Goal: Information Seeking & Learning: Check status

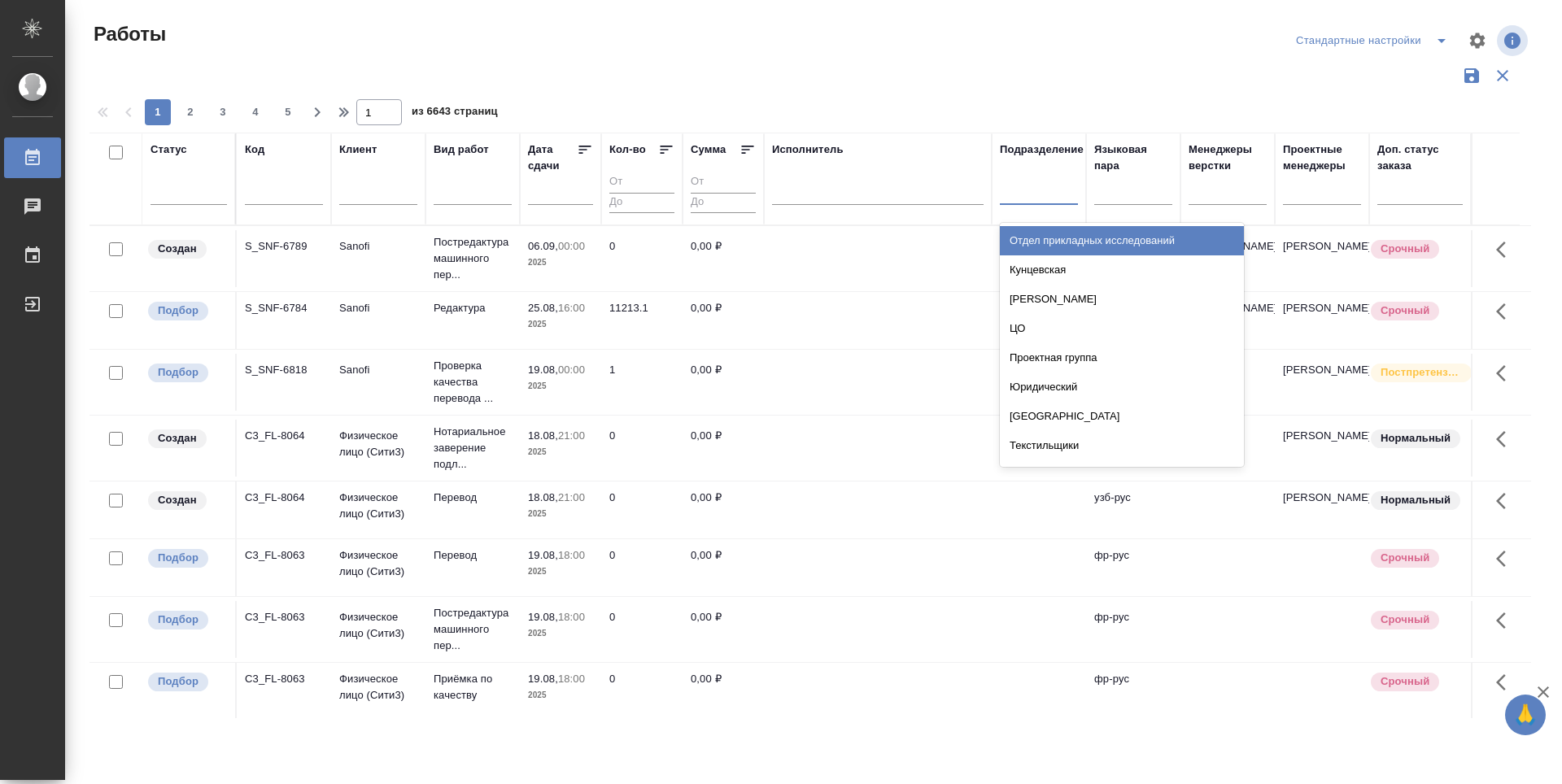
click at [1055, 196] on div at bounding box center [1038, 188] width 78 height 23
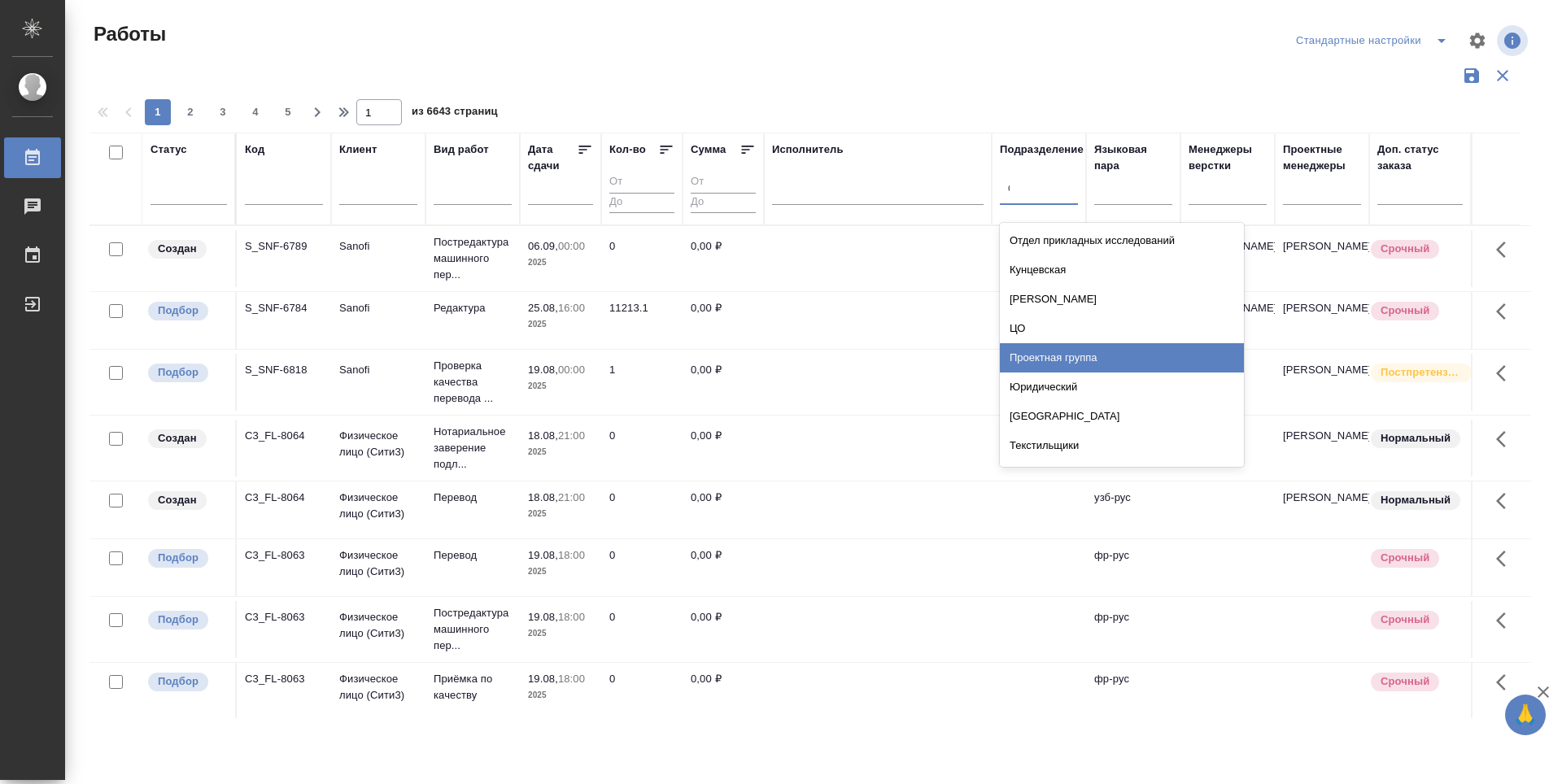
type input "dt"
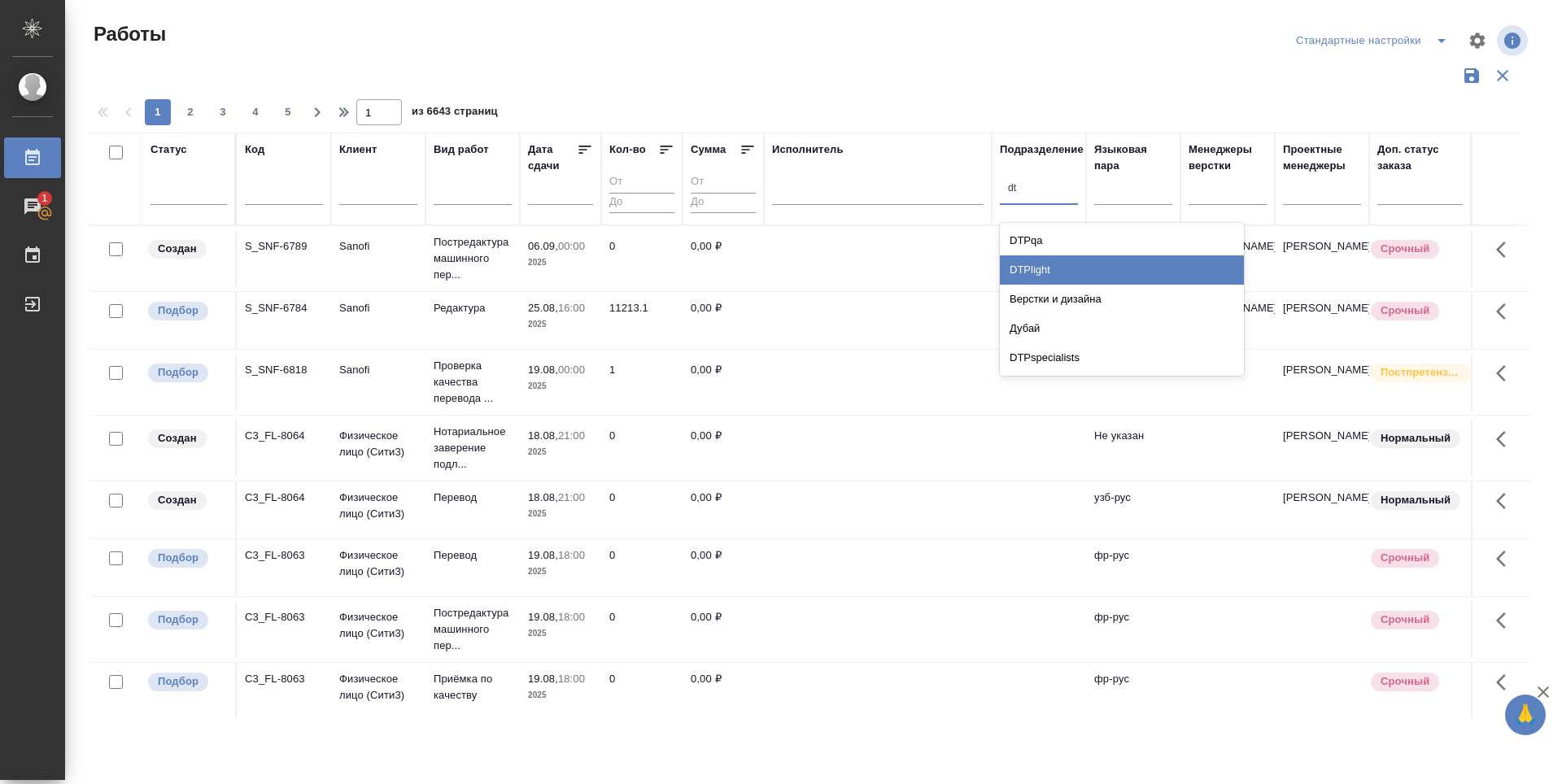
click at [1070, 271] on div "DTPlight" at bounding box center [1121, 270] width 244 height 29
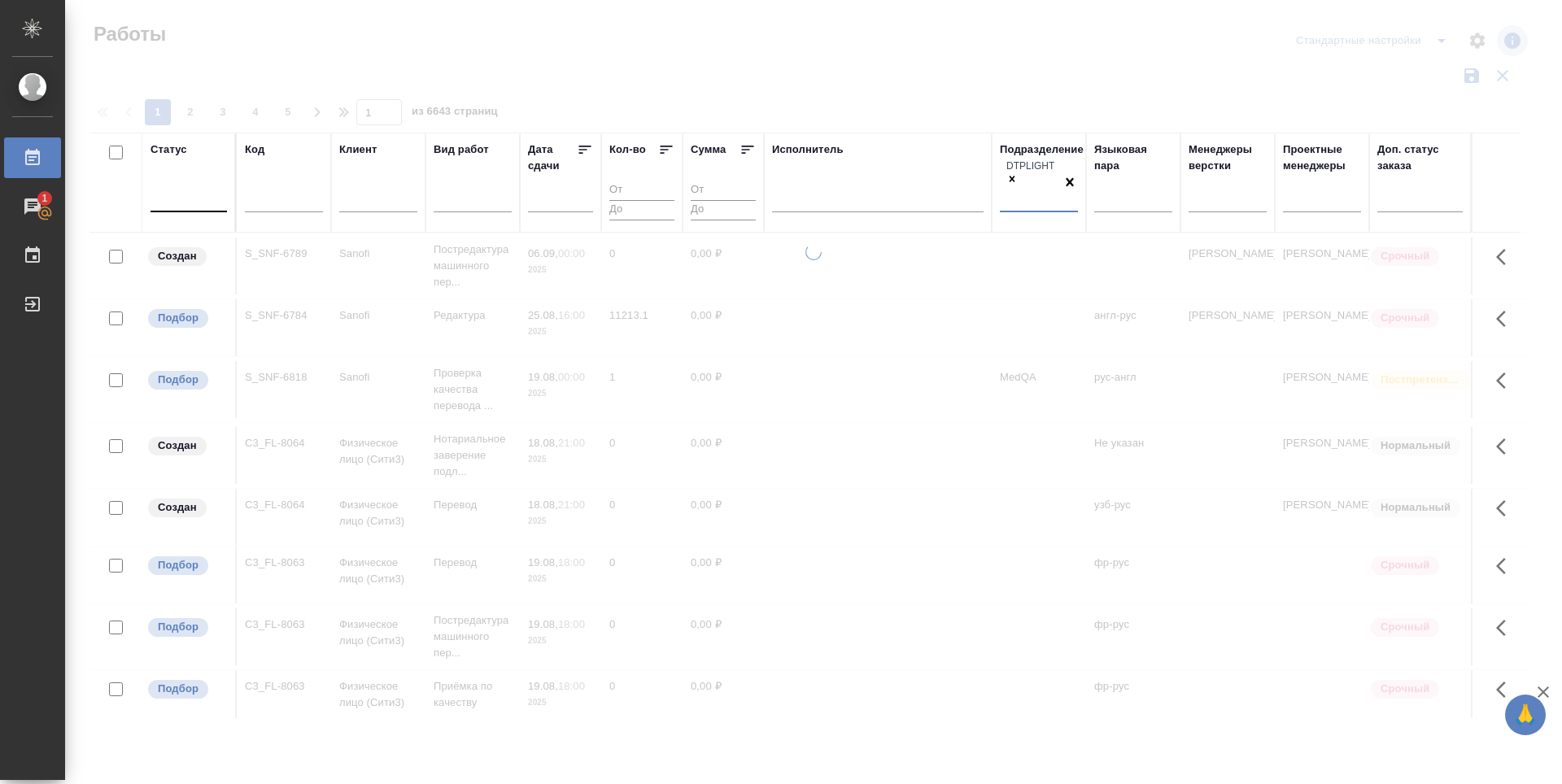
click at [183, 202] on div at bounding box center [189, 197] width 77 height 31
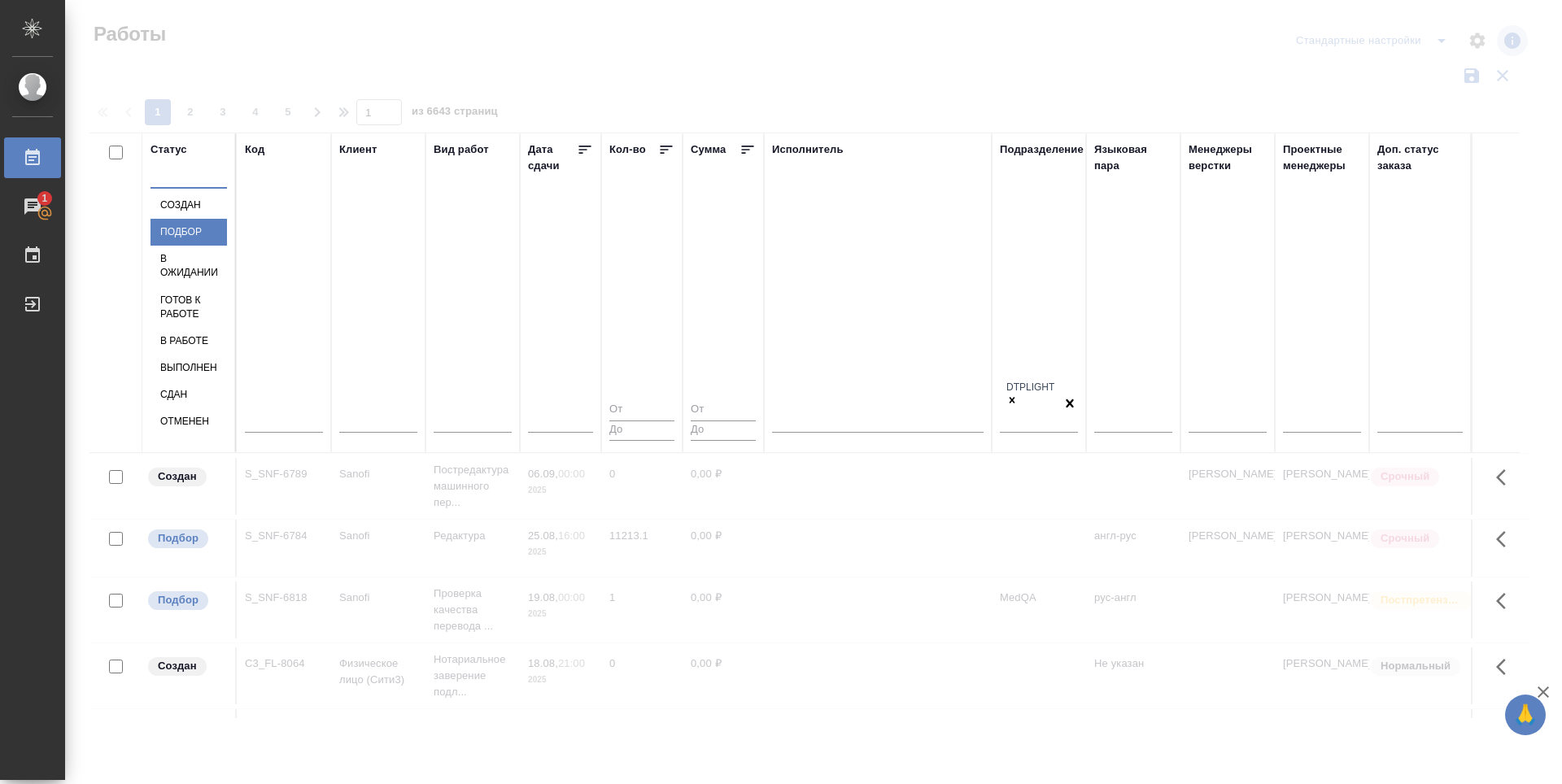
click at [227, 246] on div "Подбор" at bounding box center [189, 232] width 77 height 27
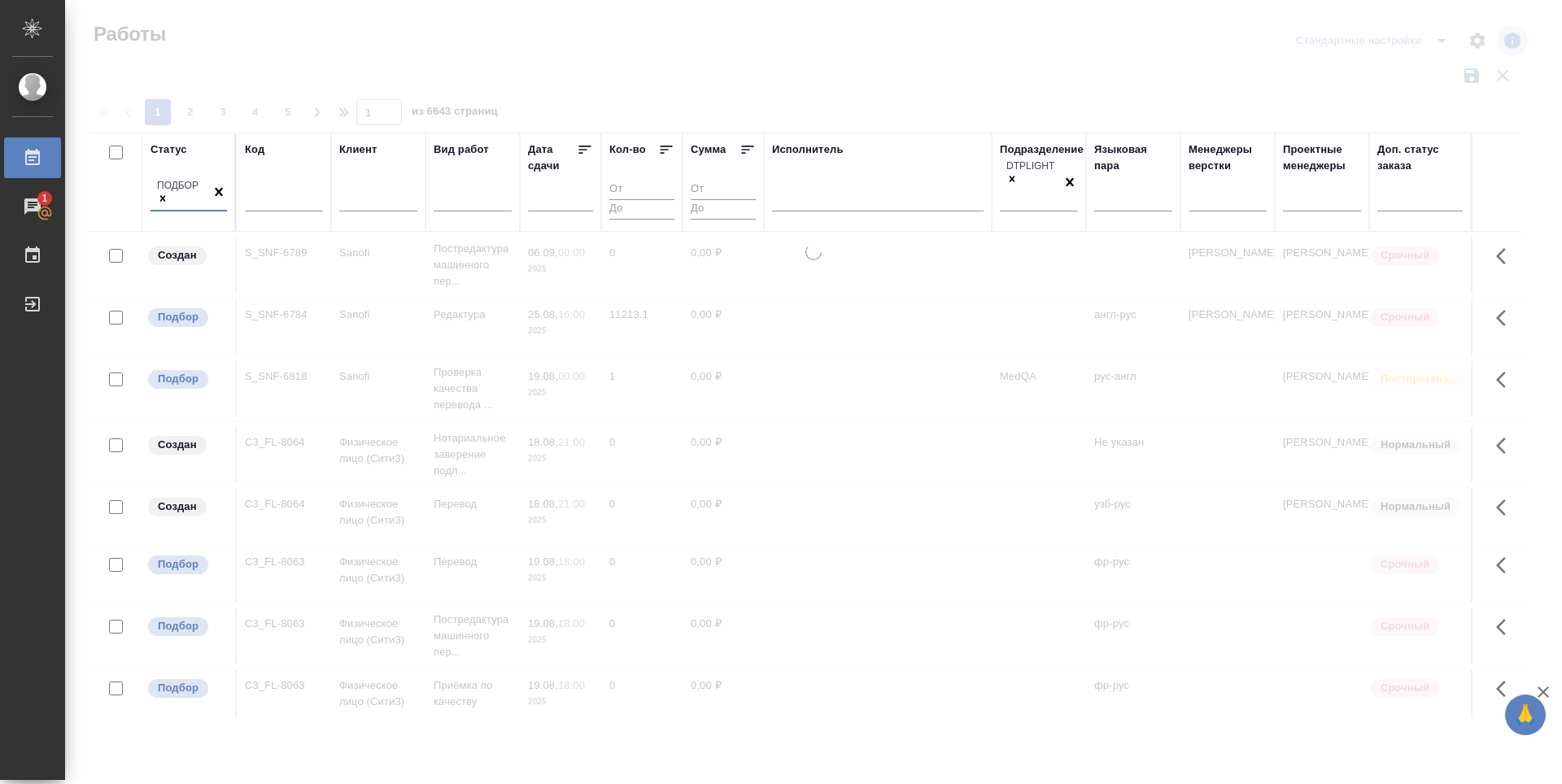
click at [177, 191] on div "Подбор" at bounding box center [181, 194] width 60 height 33
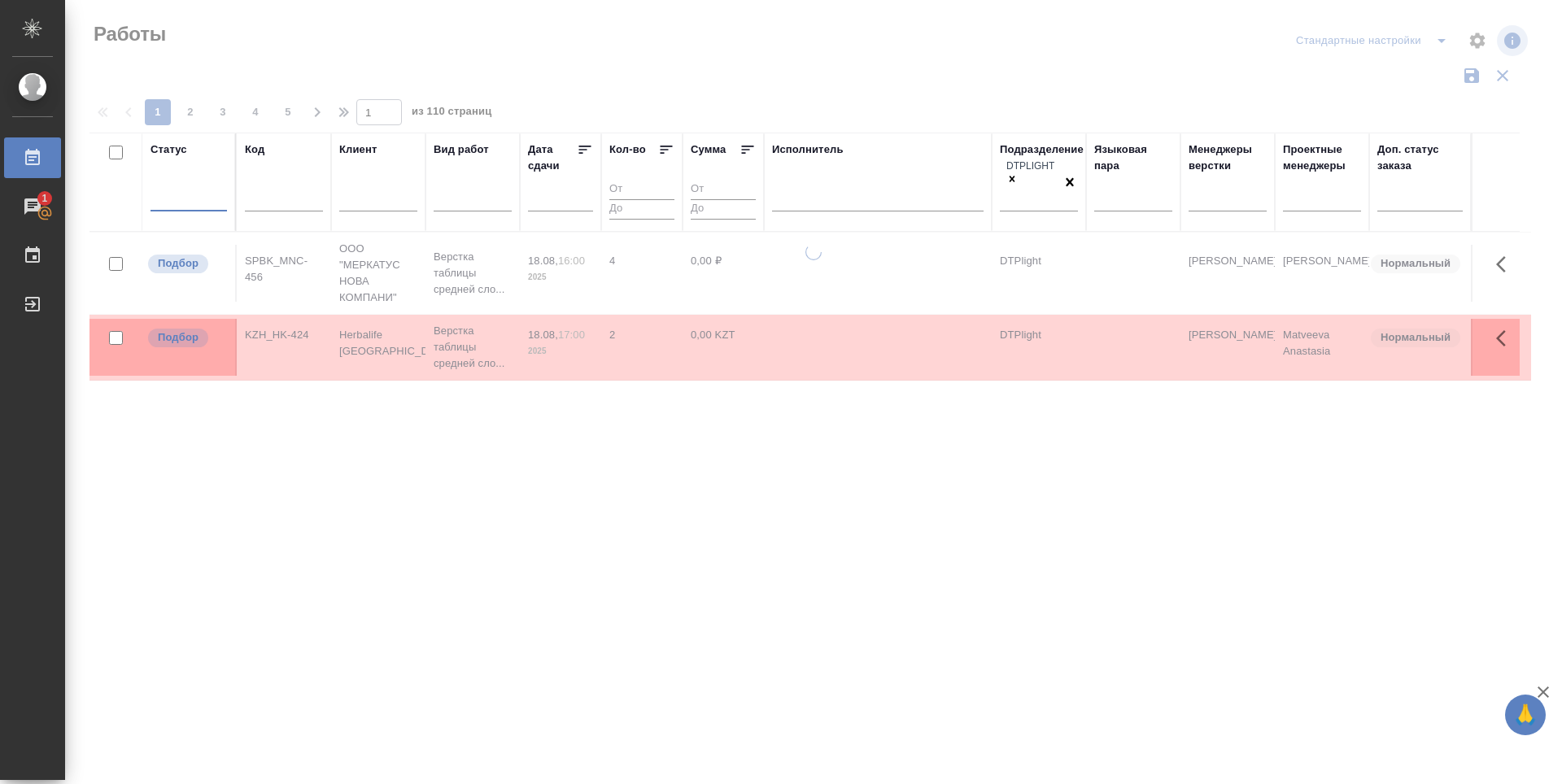
click at [181, 193] on div at bounding box center [189, 195] width 77 height 23
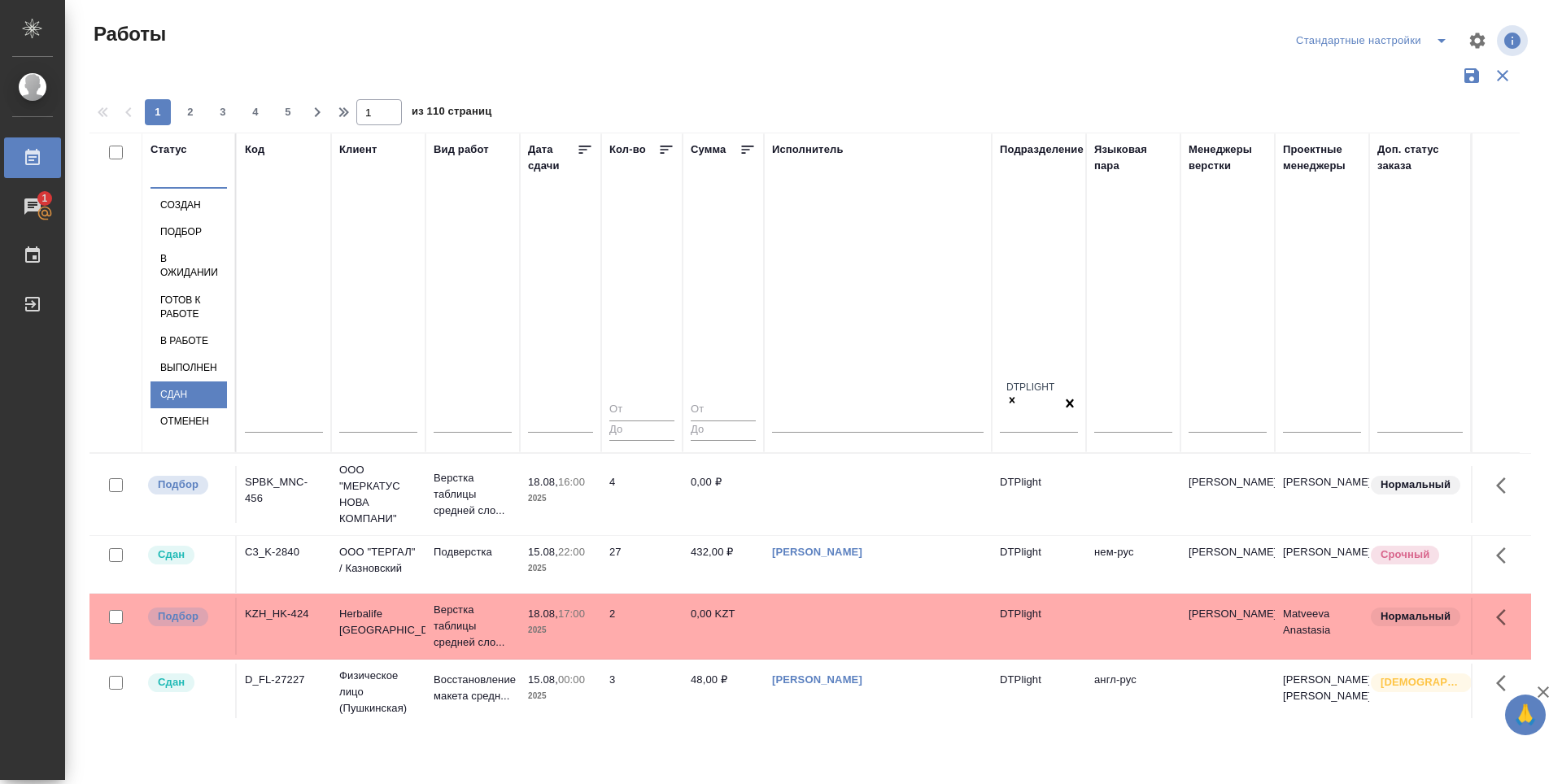
click at [227, 408] on div "Сдан" at bounding box center [189, 395] width 77 height 27
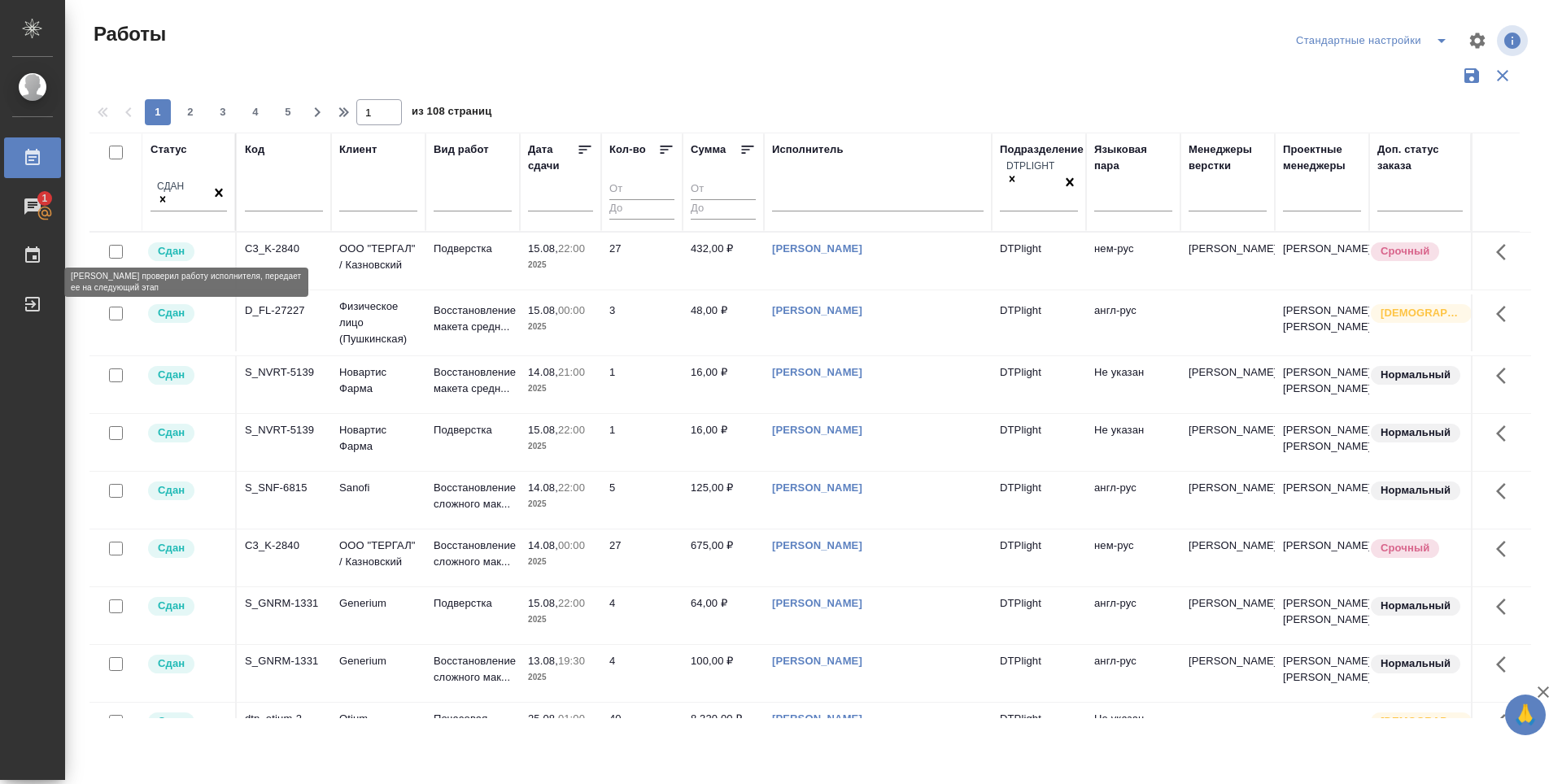
click at [168, 246] on p "Сдан" at bounding box center [171, 251] width 27 height 16
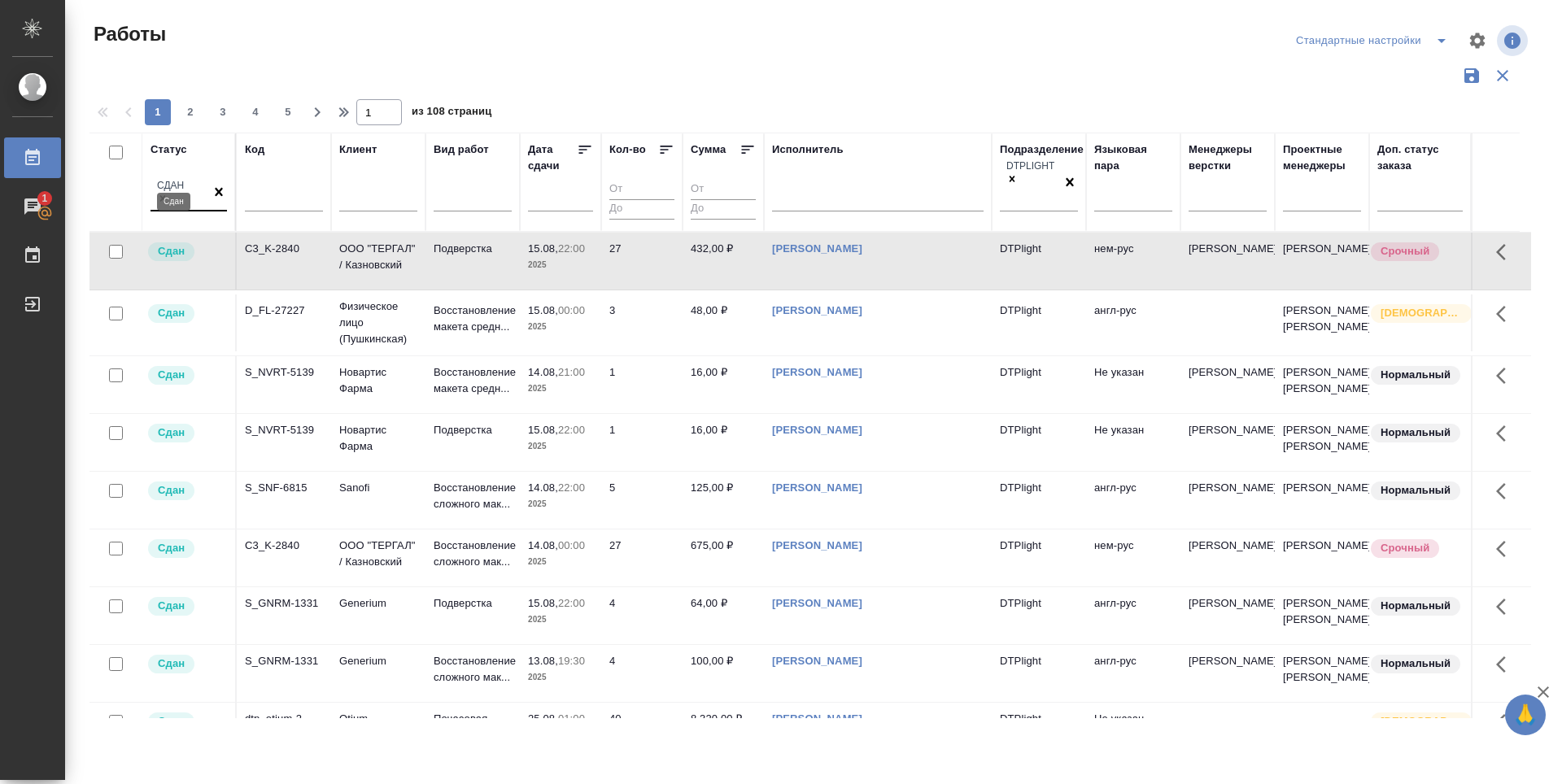
click at [168, 193] on icon at bounding box center [162, 198] width 11 height 11
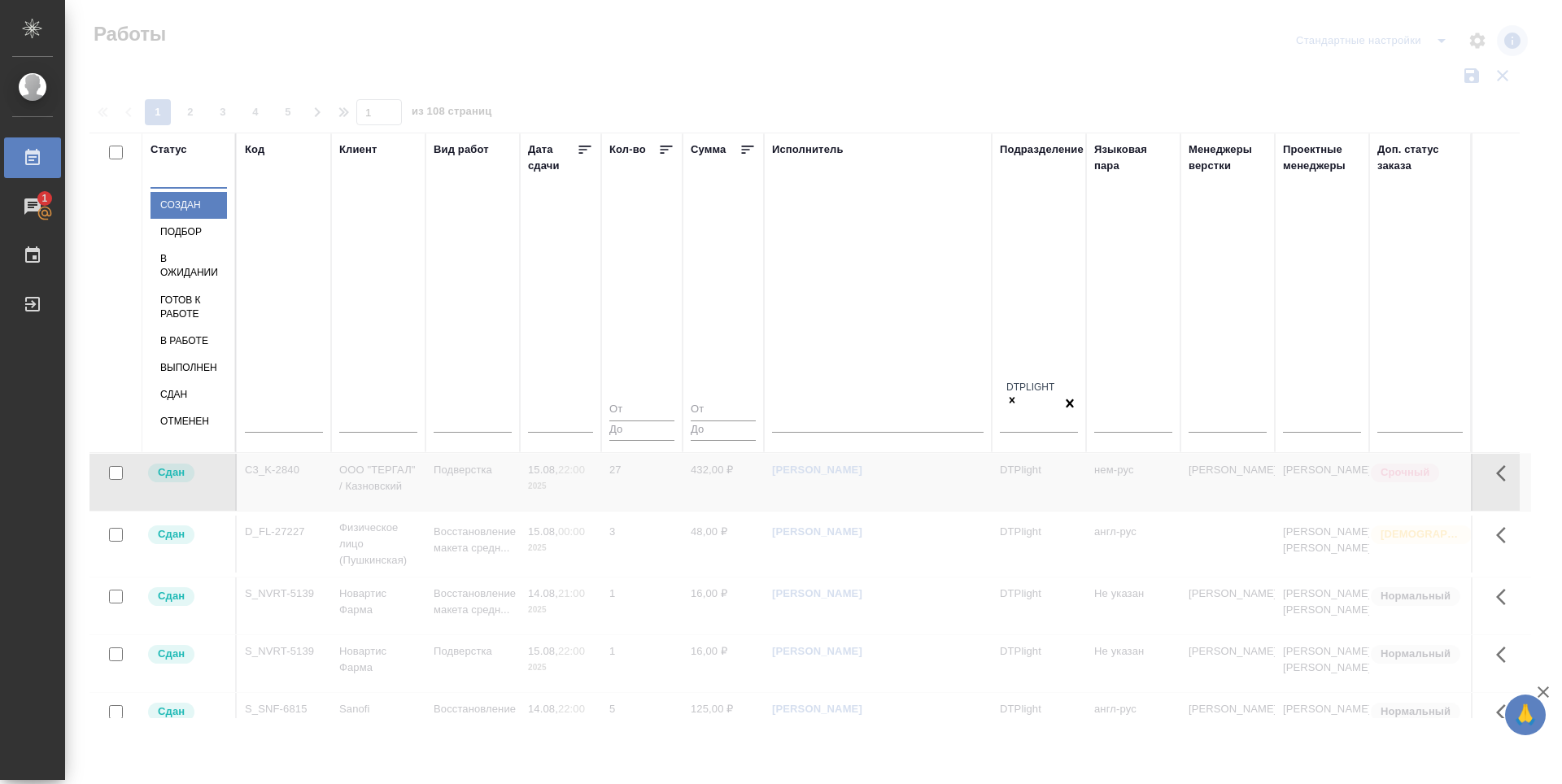
click at [177, 184] on div at bounding box center [189, 171] width 77 height 23
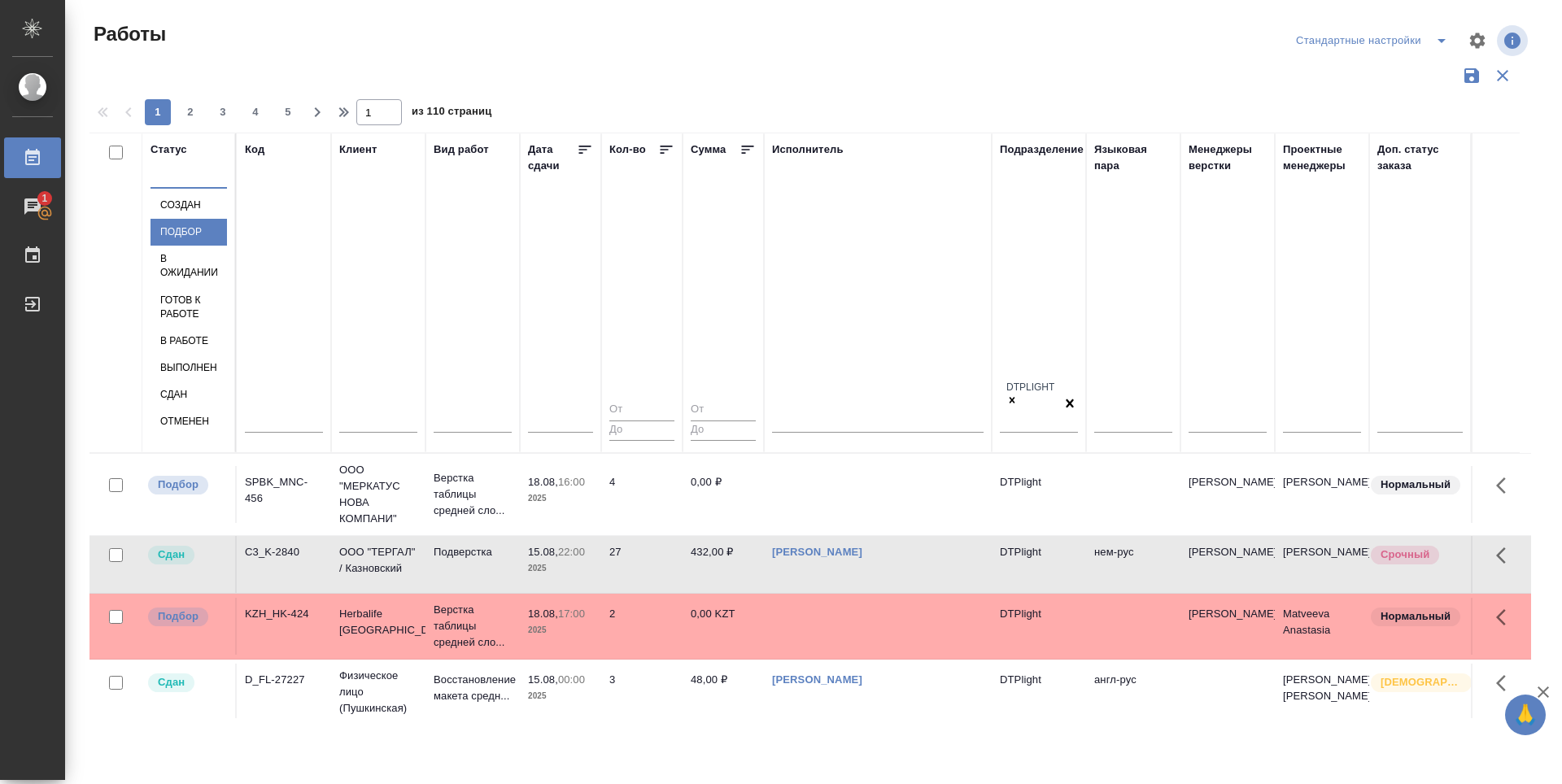
type input "v.zubakova"
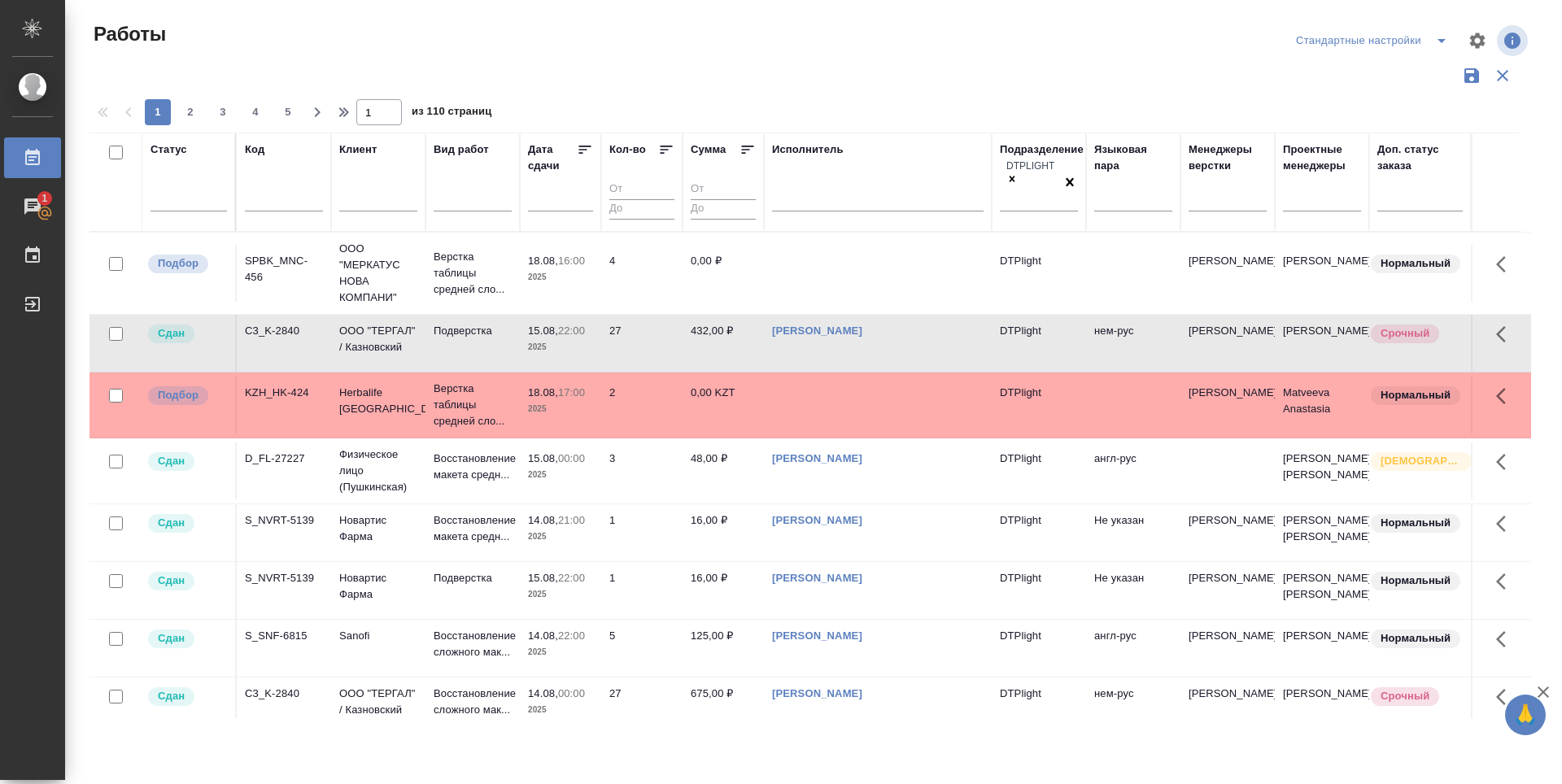
click at [293, 270] on div "SPBK_MNC-456" at bounding box center [283, 270] width 78 height 33
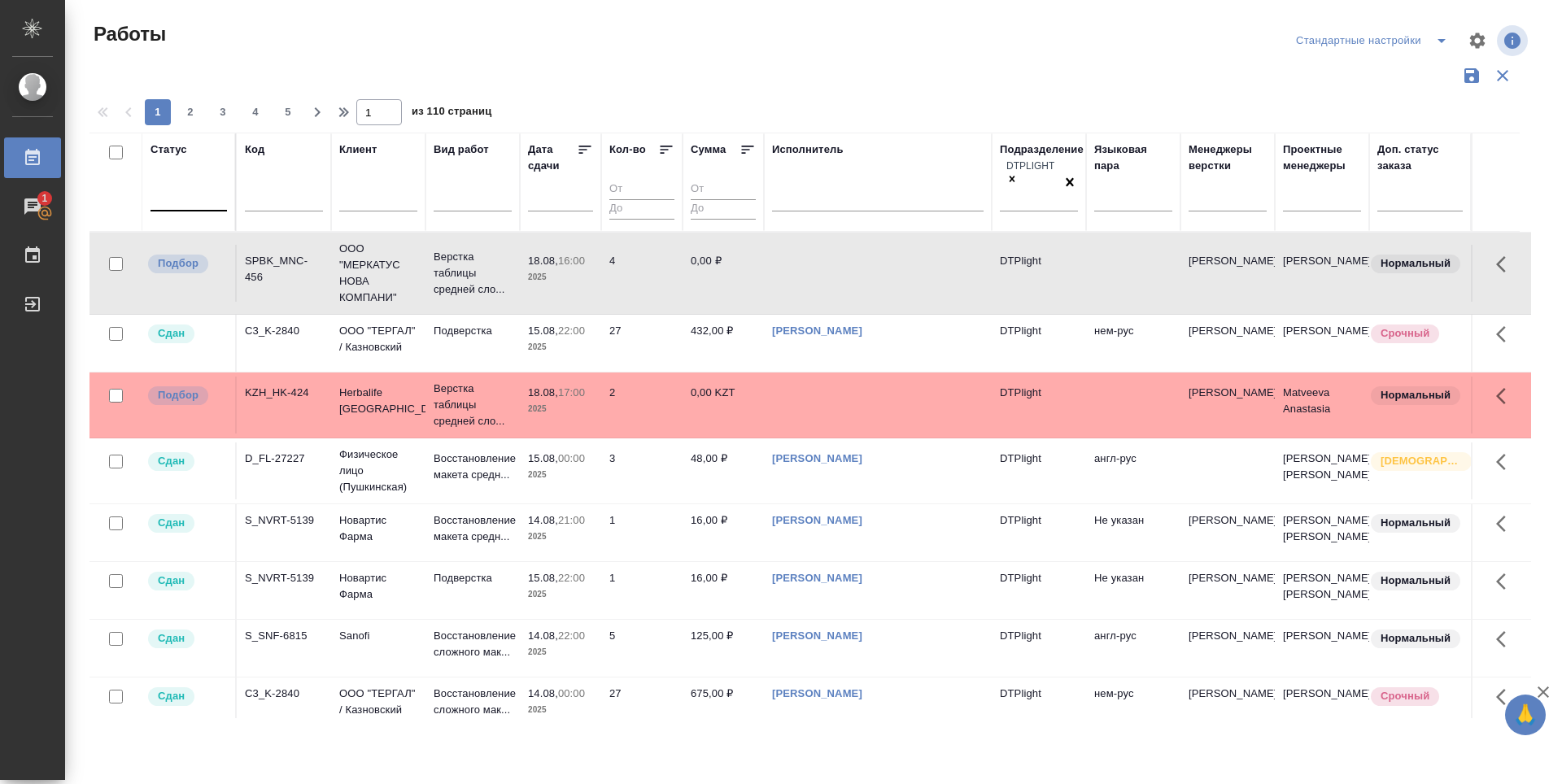
click at [165, 200] on div at bounding box center [189, 195] width 77 height 23
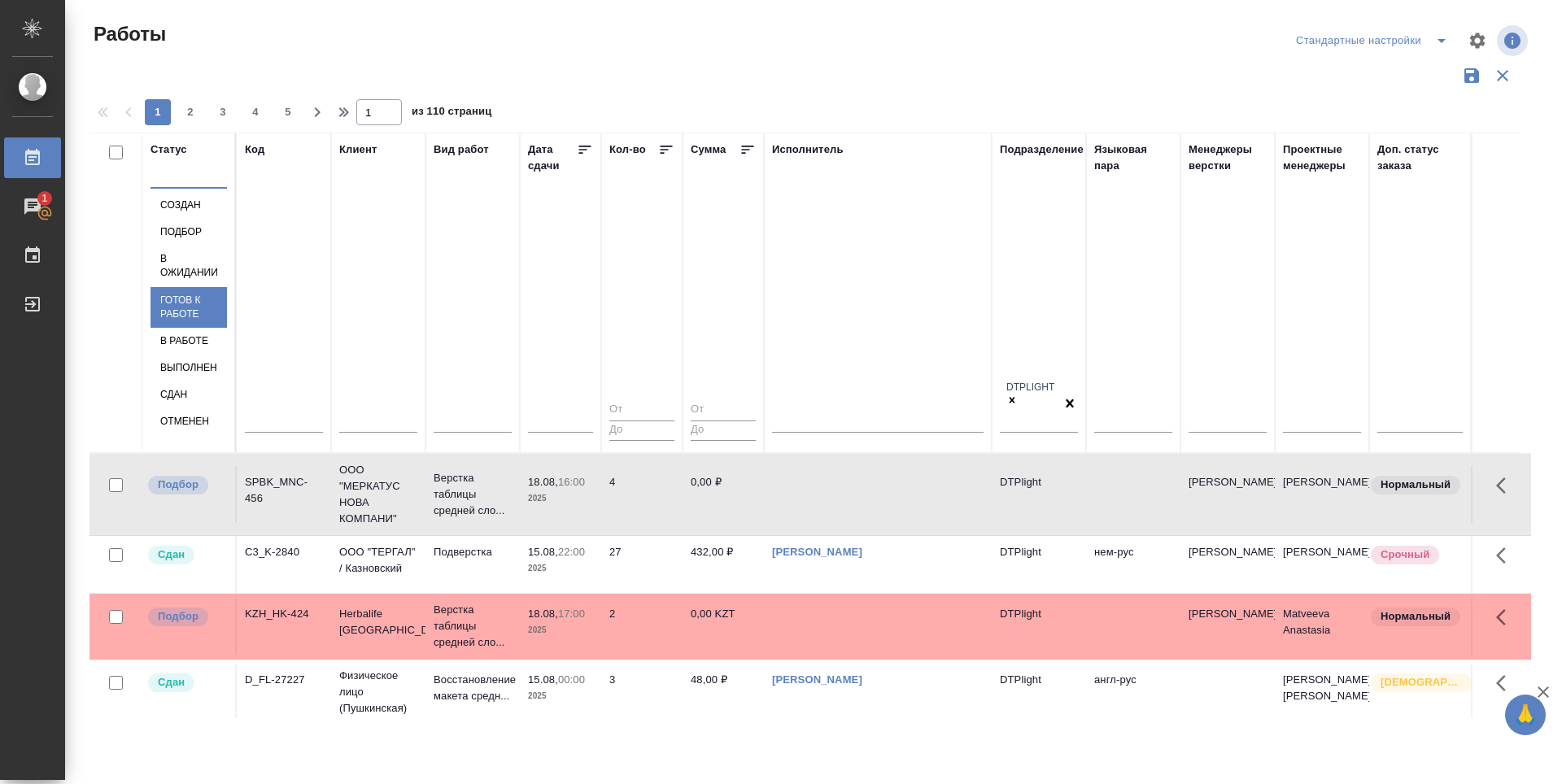
click at [227, 327] on div "Готов к работе" at bounding box center [189, 307] width 77 height 40
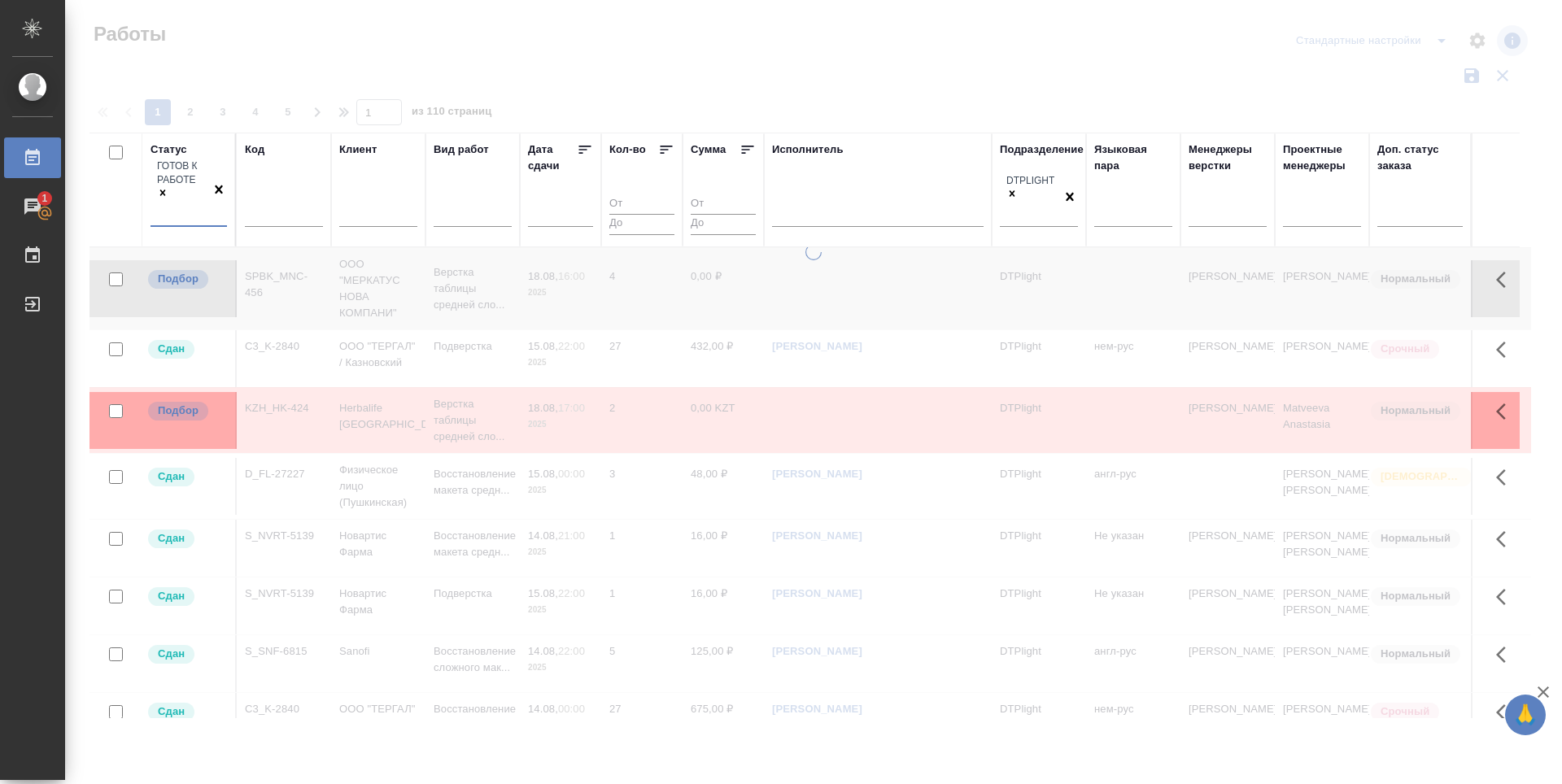
click at [150, 193] on th "Статус option Готов к работе, selected. 0 results available. Select is focused …" at bounding box center [190, 190] width 95 height 115
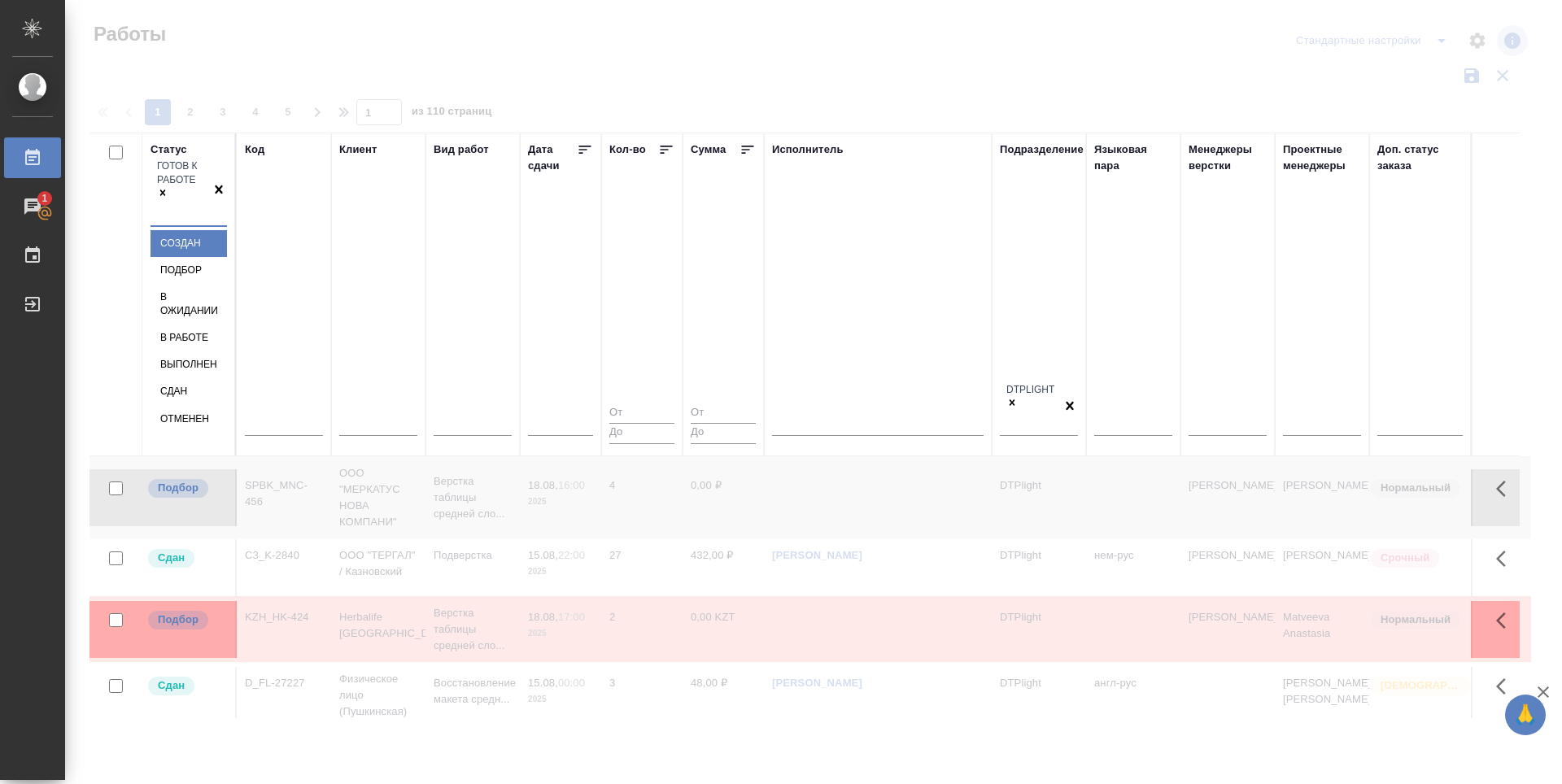
click at [163, 200] on div "Готов к работе" at bounding box center [181, 191] width 60 height 67
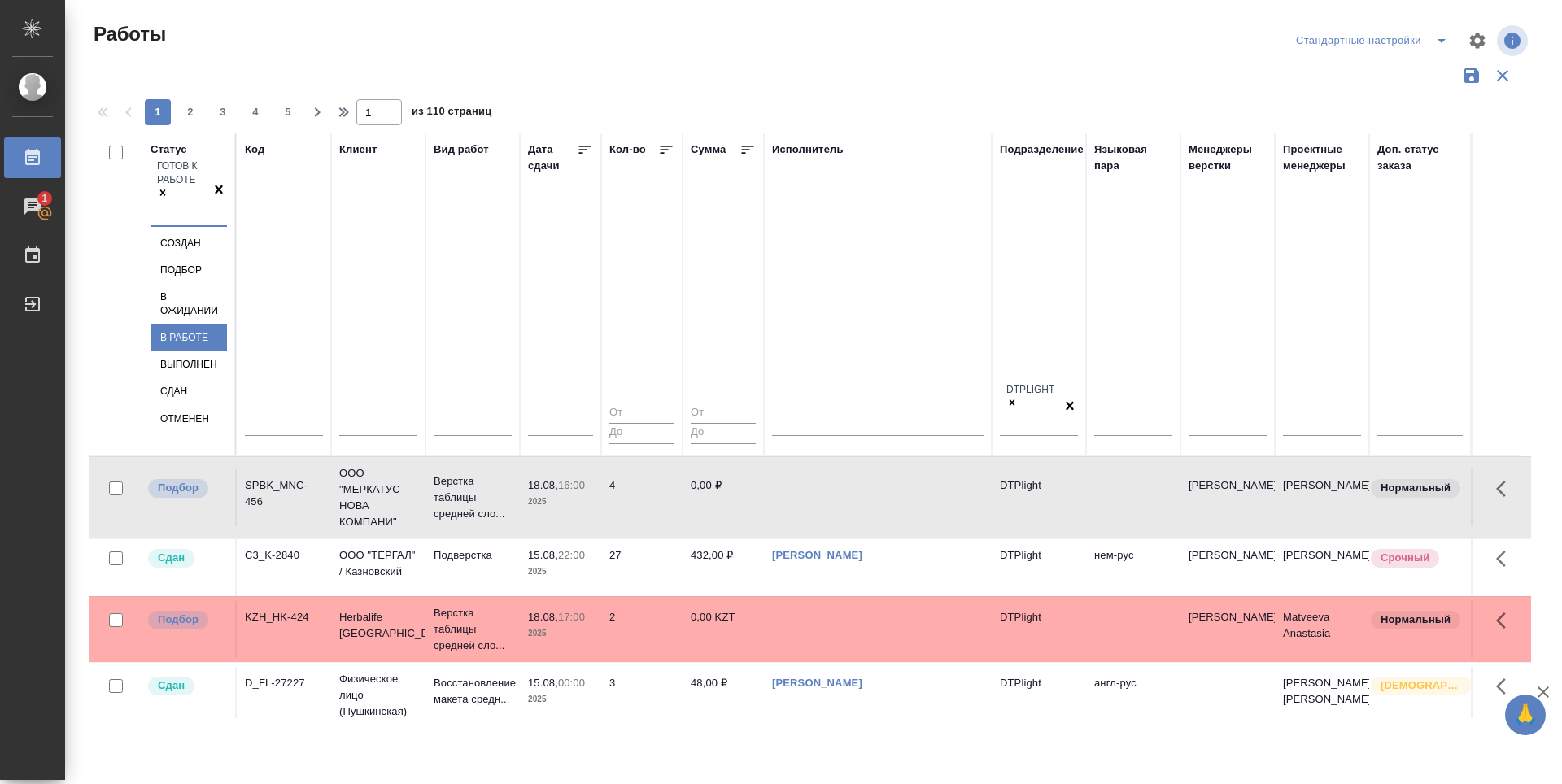
click at [227, 329] on div "В работе" at bounding box center [189, 338] width 77 height 27
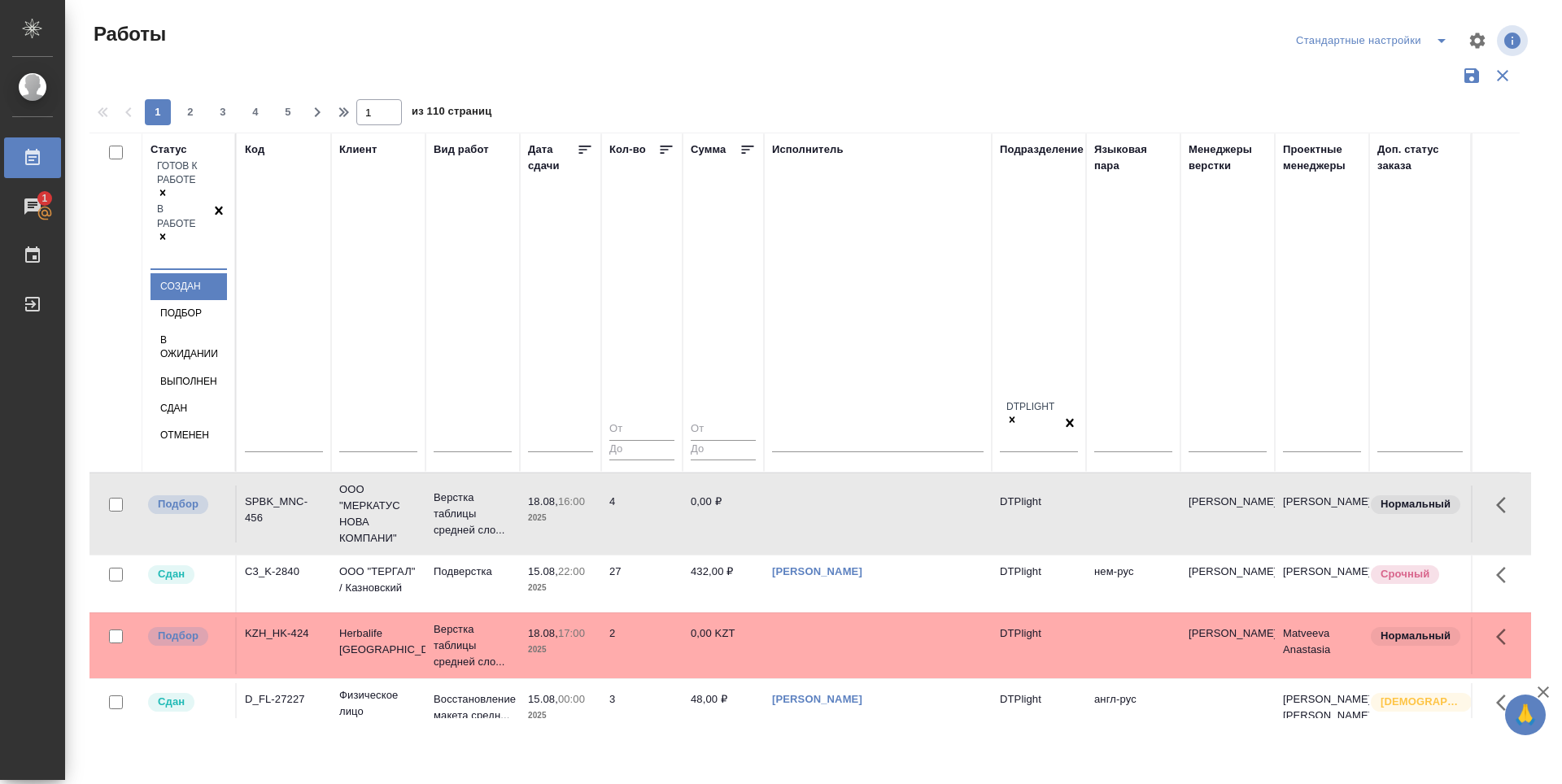
click at [167, 218] on div "Готов к работе В работе" at bounding box center [181, 213] width 60 height 110
click at [227, 300] on div "Подбор" at bounding box center [189, 313] width 77 height 27
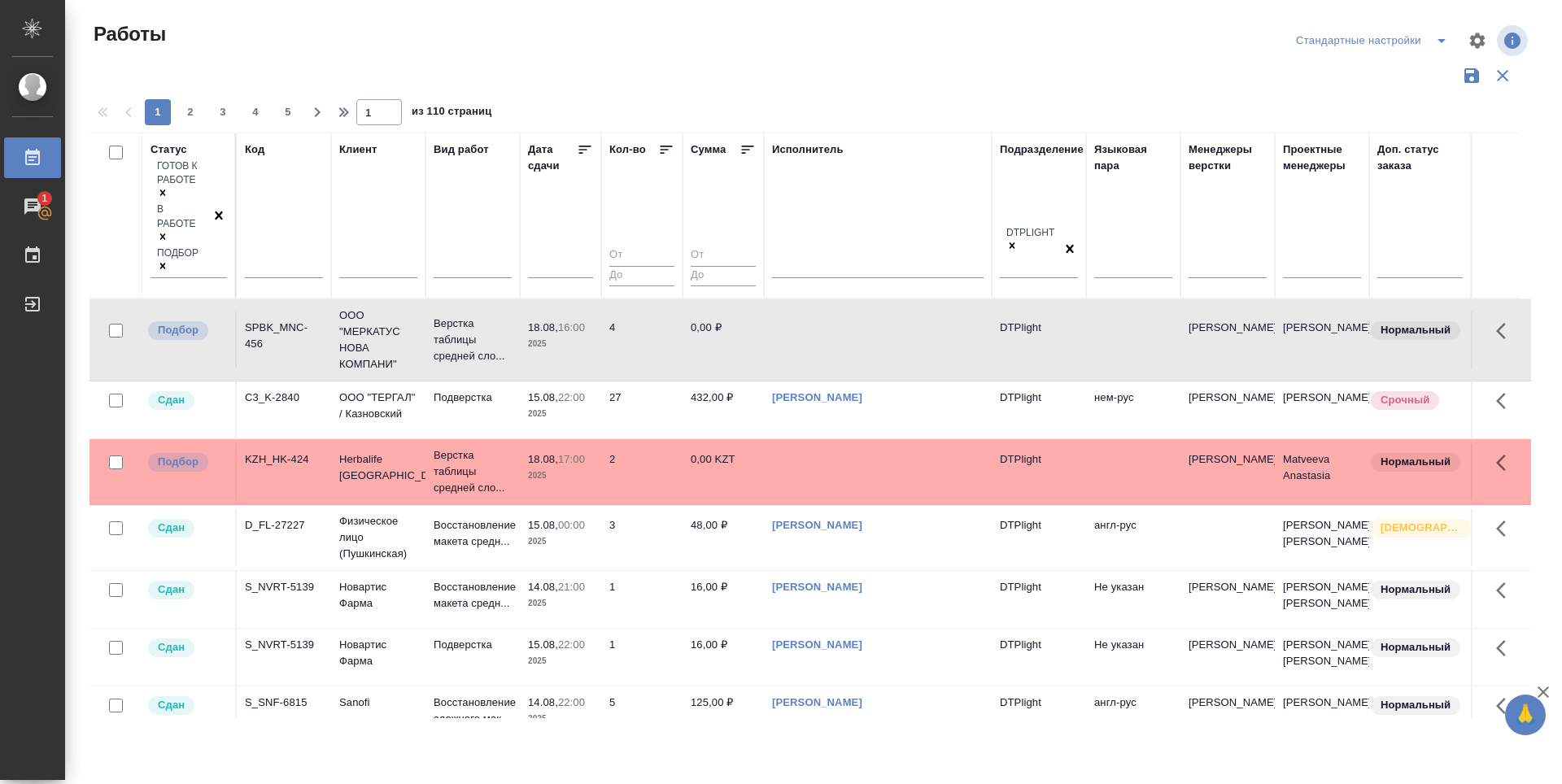
click at [584, 152] on icon at bounding box center [584, 149] width 16 height 16
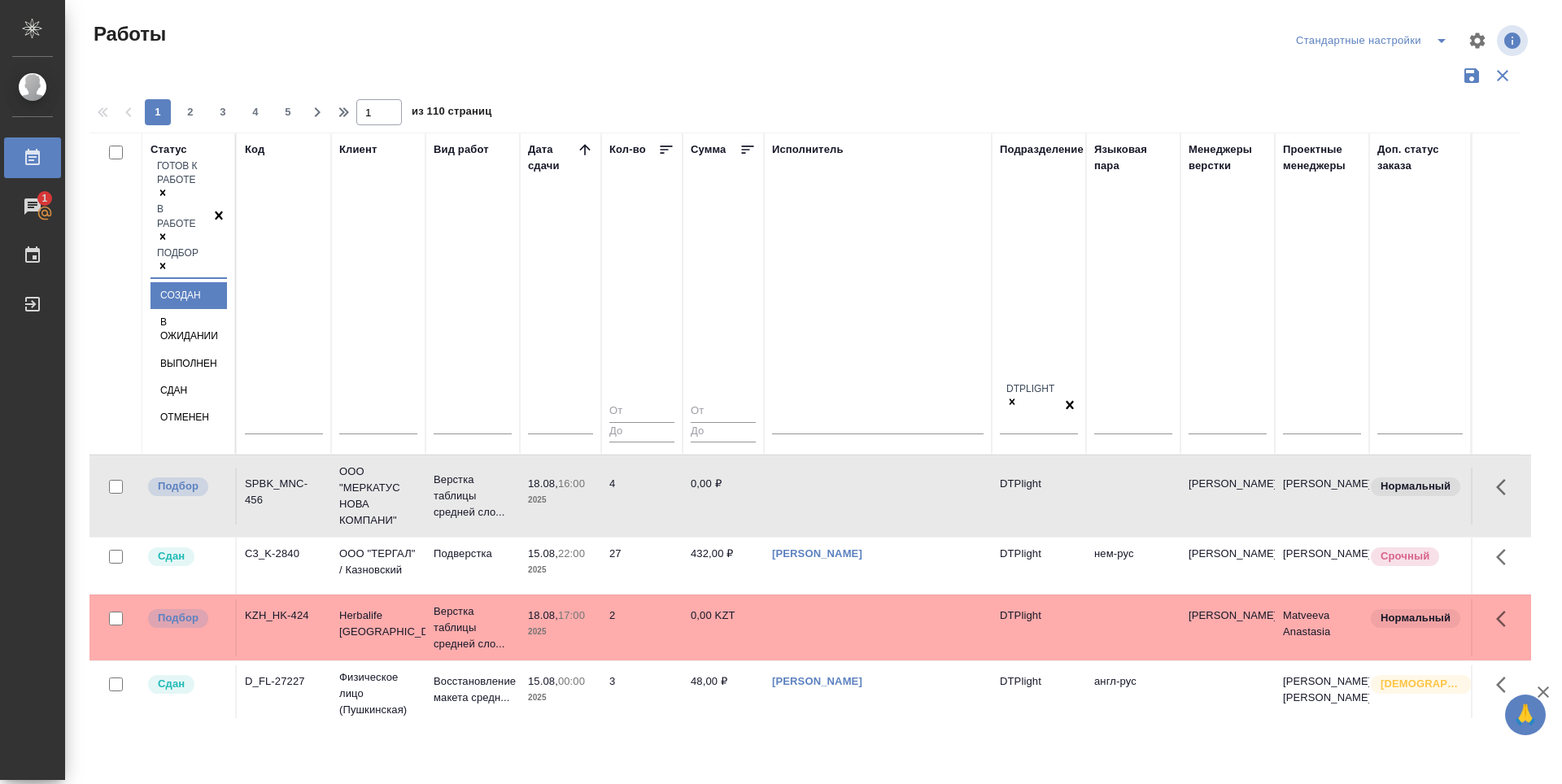
click at [211, 229] on div at bounding box center [219, 217] width 16 height 120
click at [227, 377] on div "Сдан" at bounding box center [189, 390] width 77 height 27
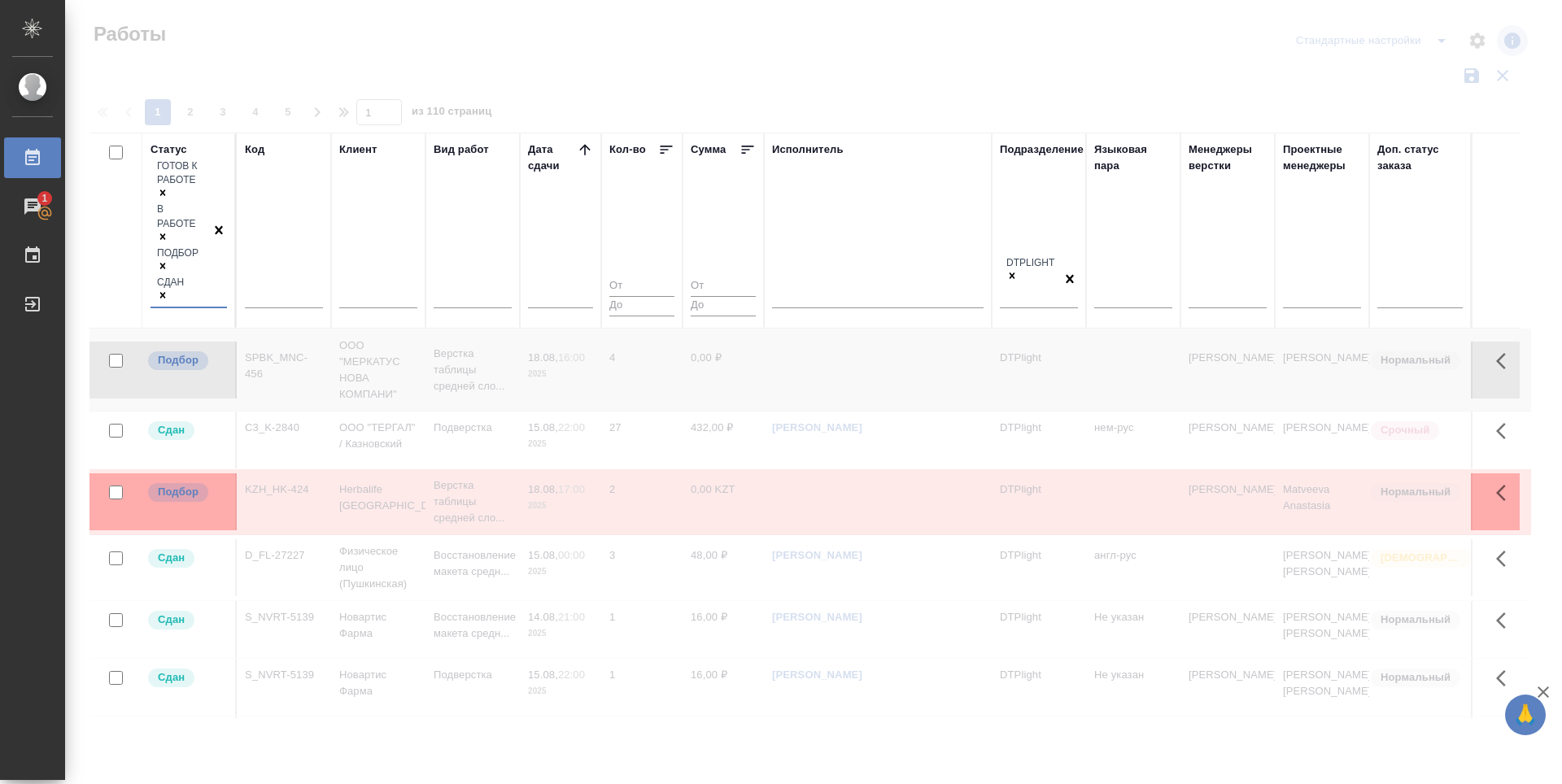
click at [168, 289] on icon at bounding box center [162, 295] width 11 height 11
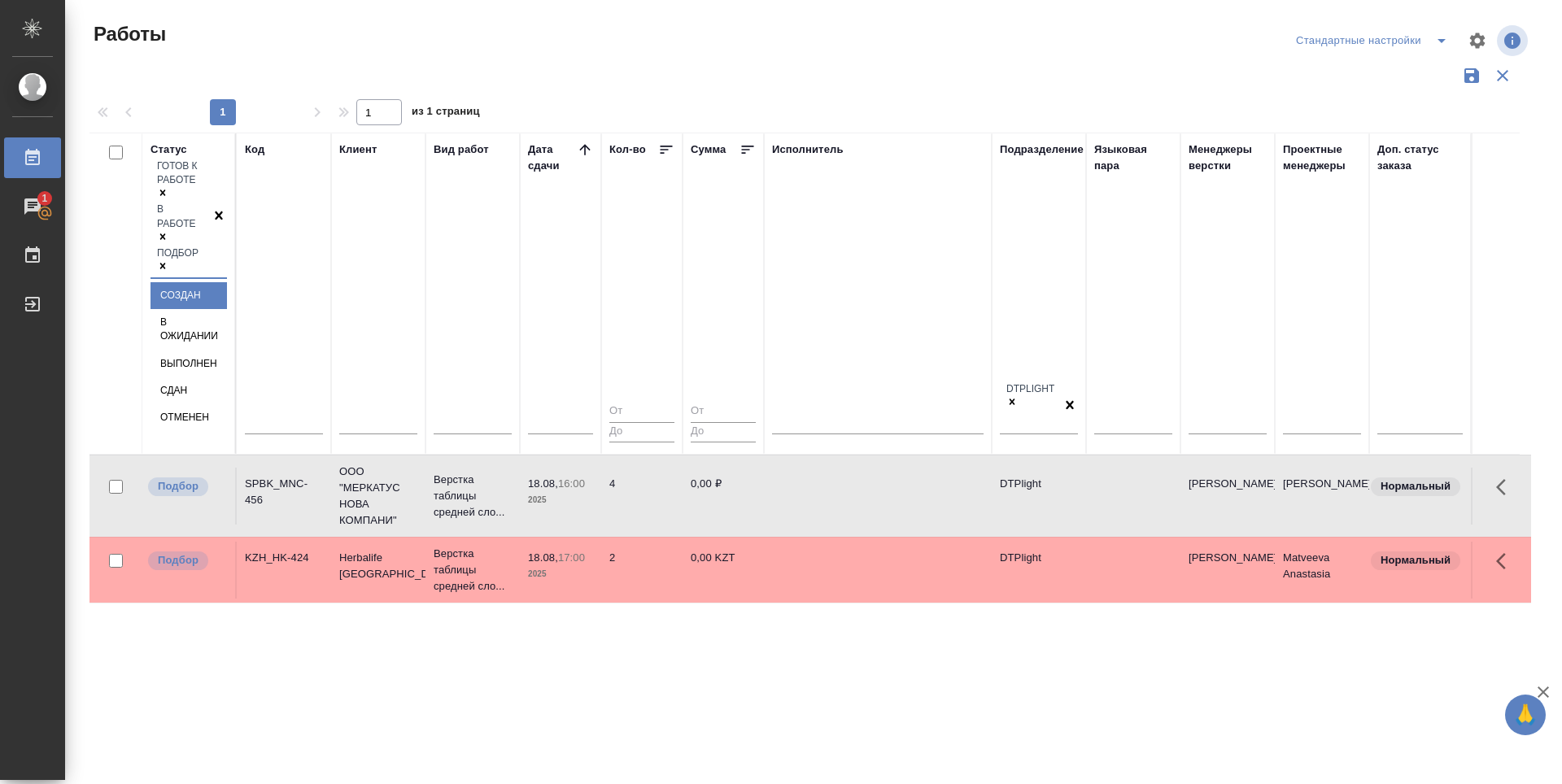
click at [189, 227] on div "Готов к работе В работе Подбор" at bounding box center [181, 217] width 60 height 120
click at [227, 309] on div "В ожидании" at bounding box center [189, 329] width 77 height 40
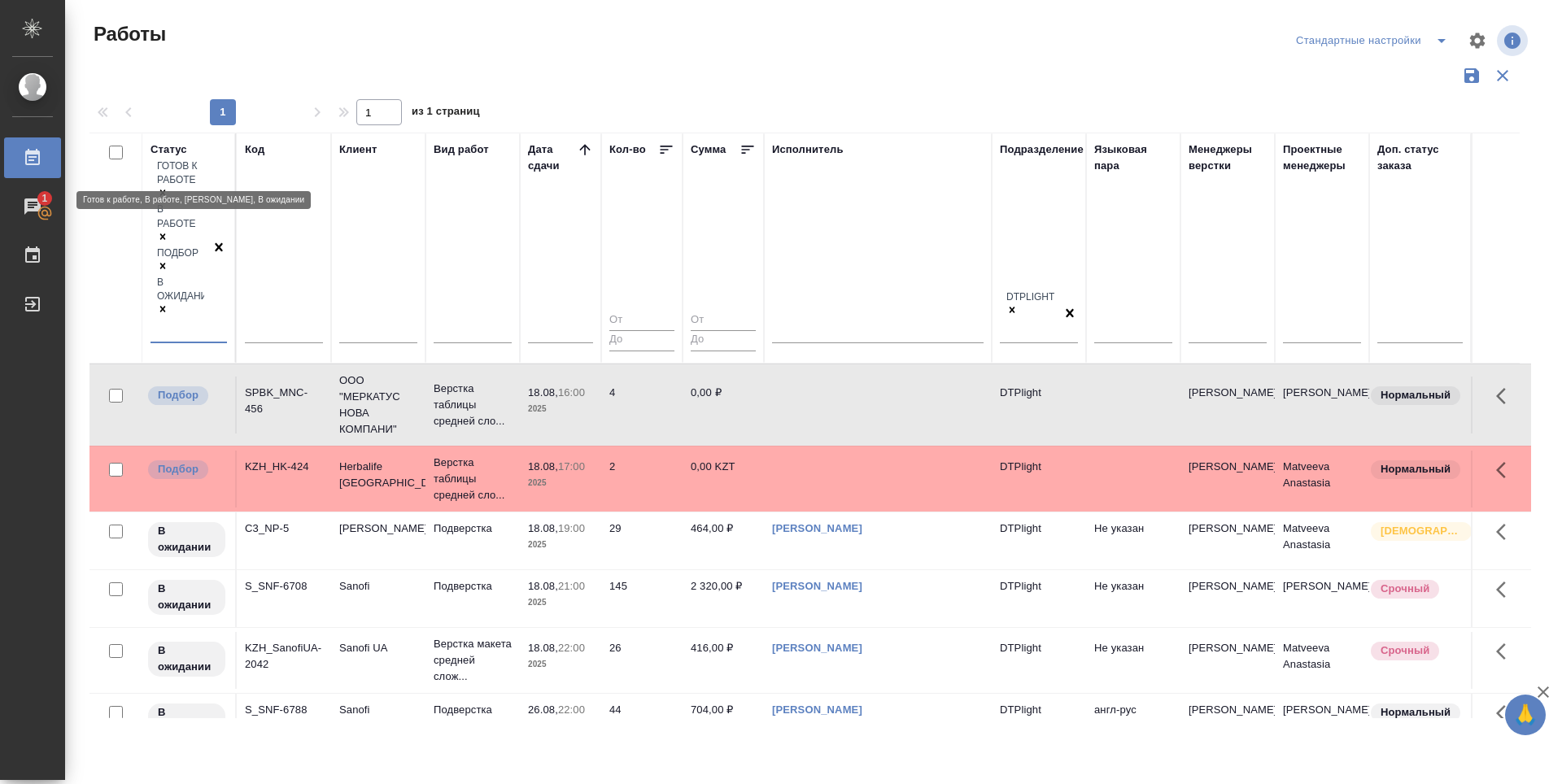
click at [168, 187] on icon at bounding box center [162, 192] width 11 height 11
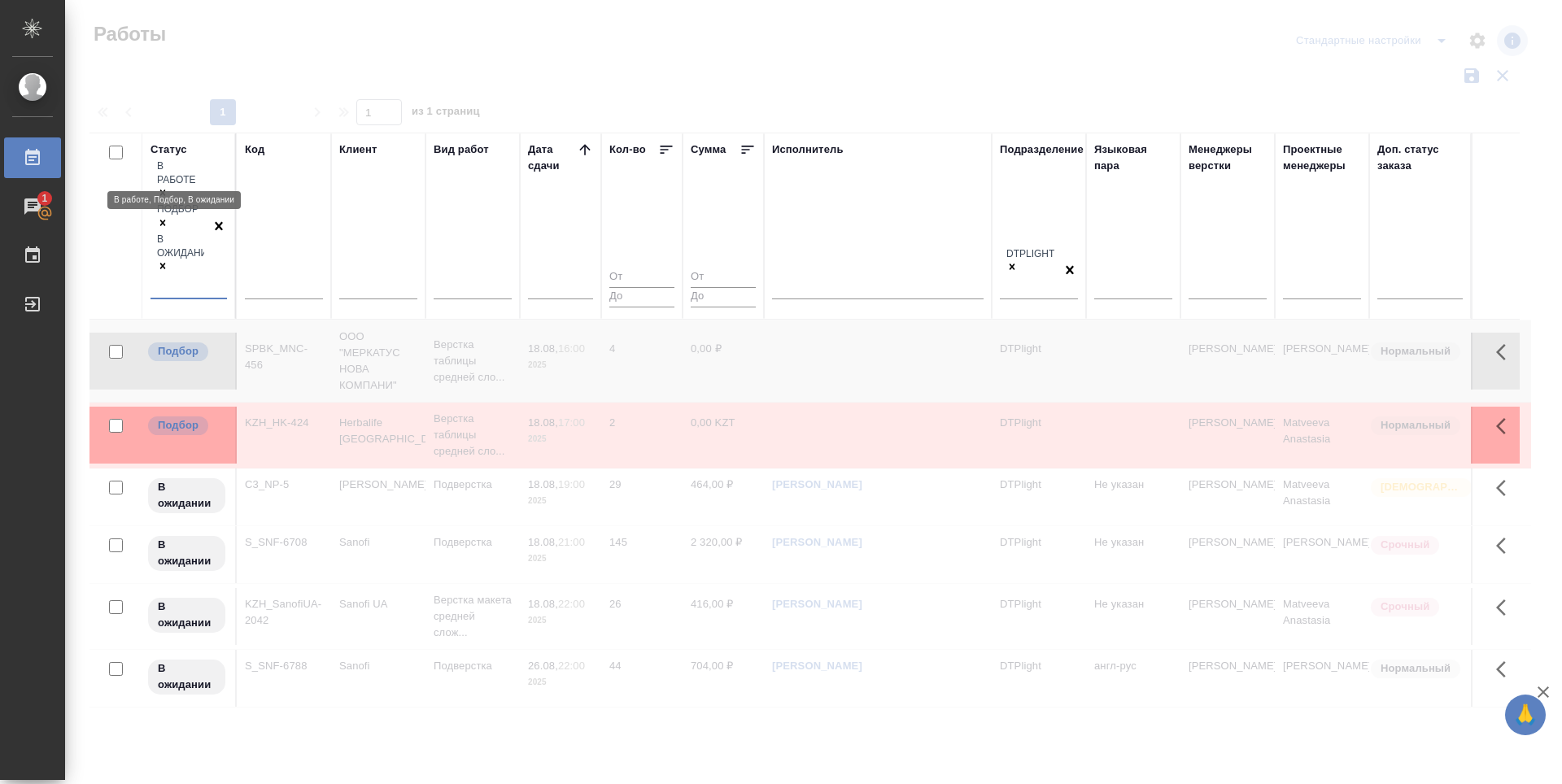
click at [166, 190] on icon at bounding box center [163, 193] width 6 height 6
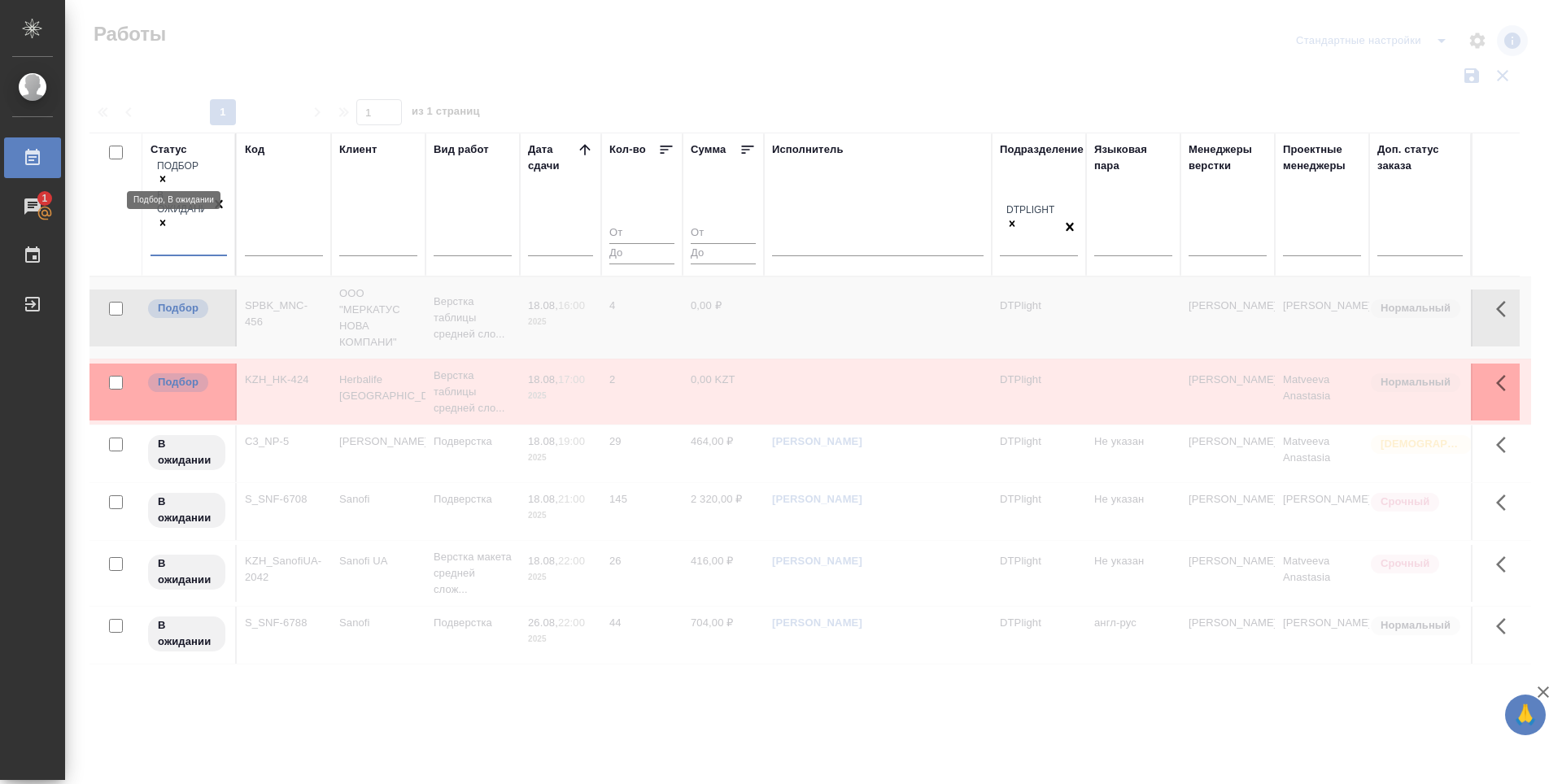
click at [168, 173] on icon at bounding box center [162, 178] width 11 height 11
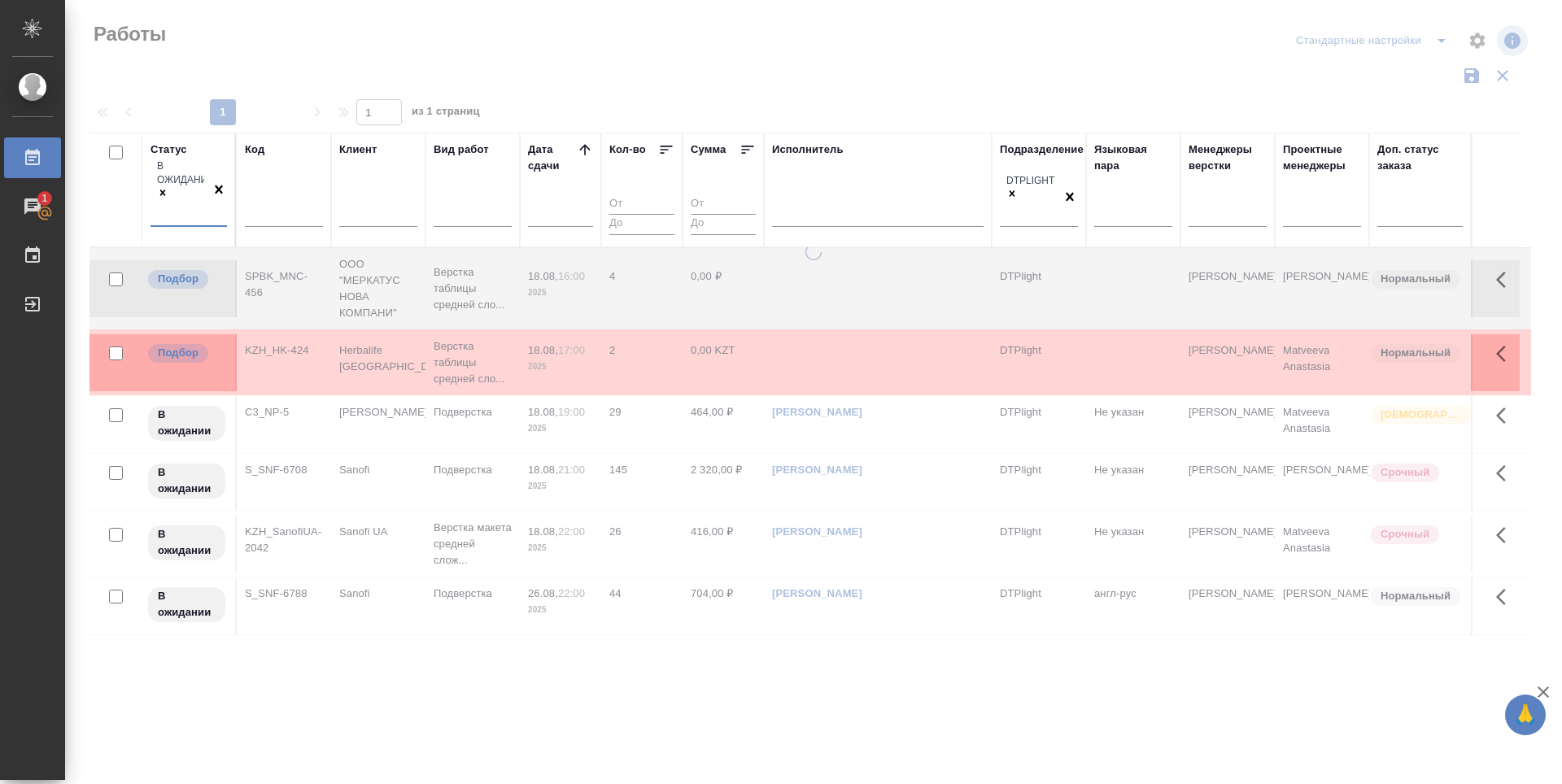
click at [179, 196] on div "В ожидании" at bounding box center [181, 191] width 60 height 67
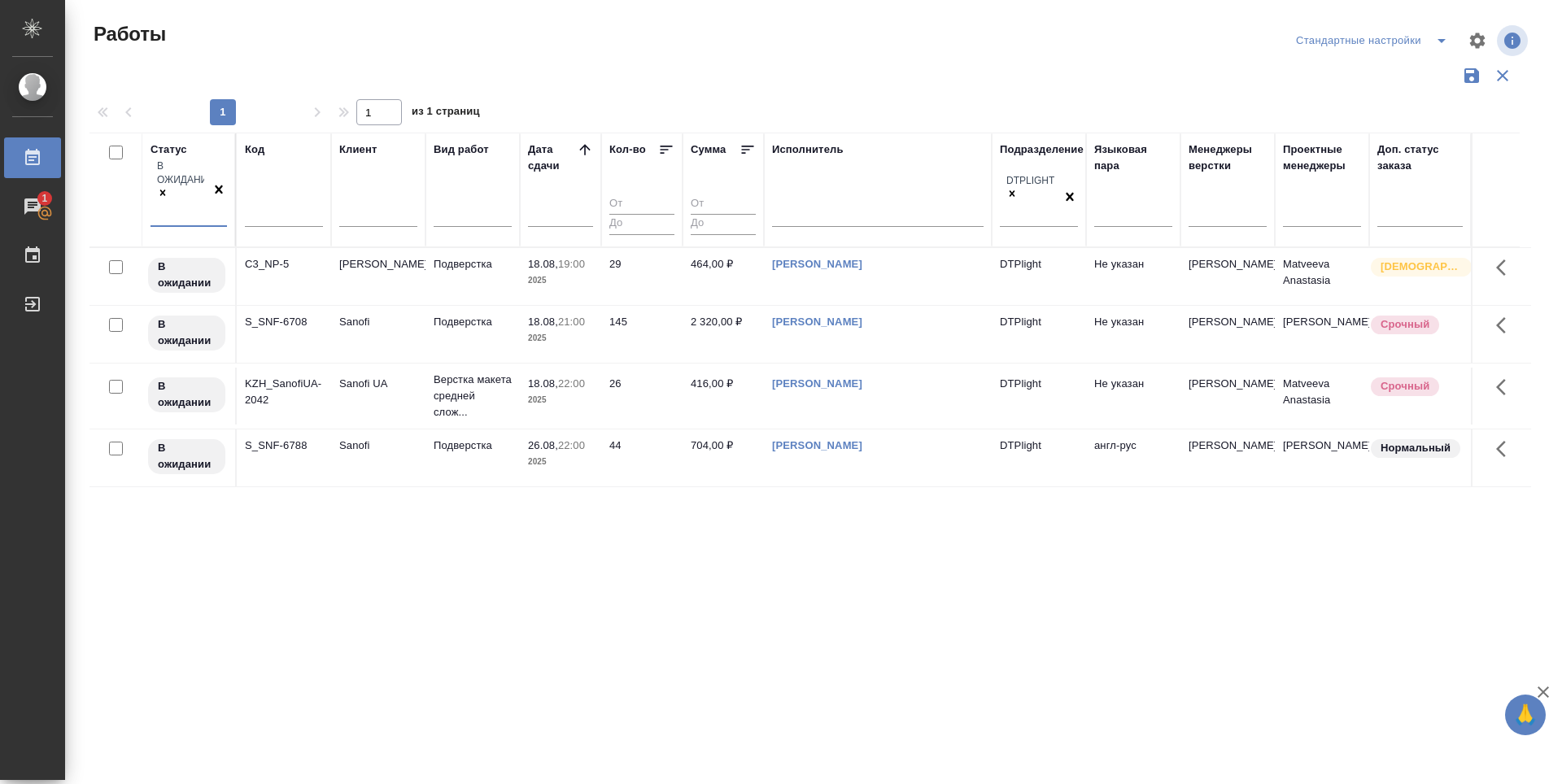
click at [163, 196] on div "В ожидании" at bounding box center [181, 191] width 60 height 67
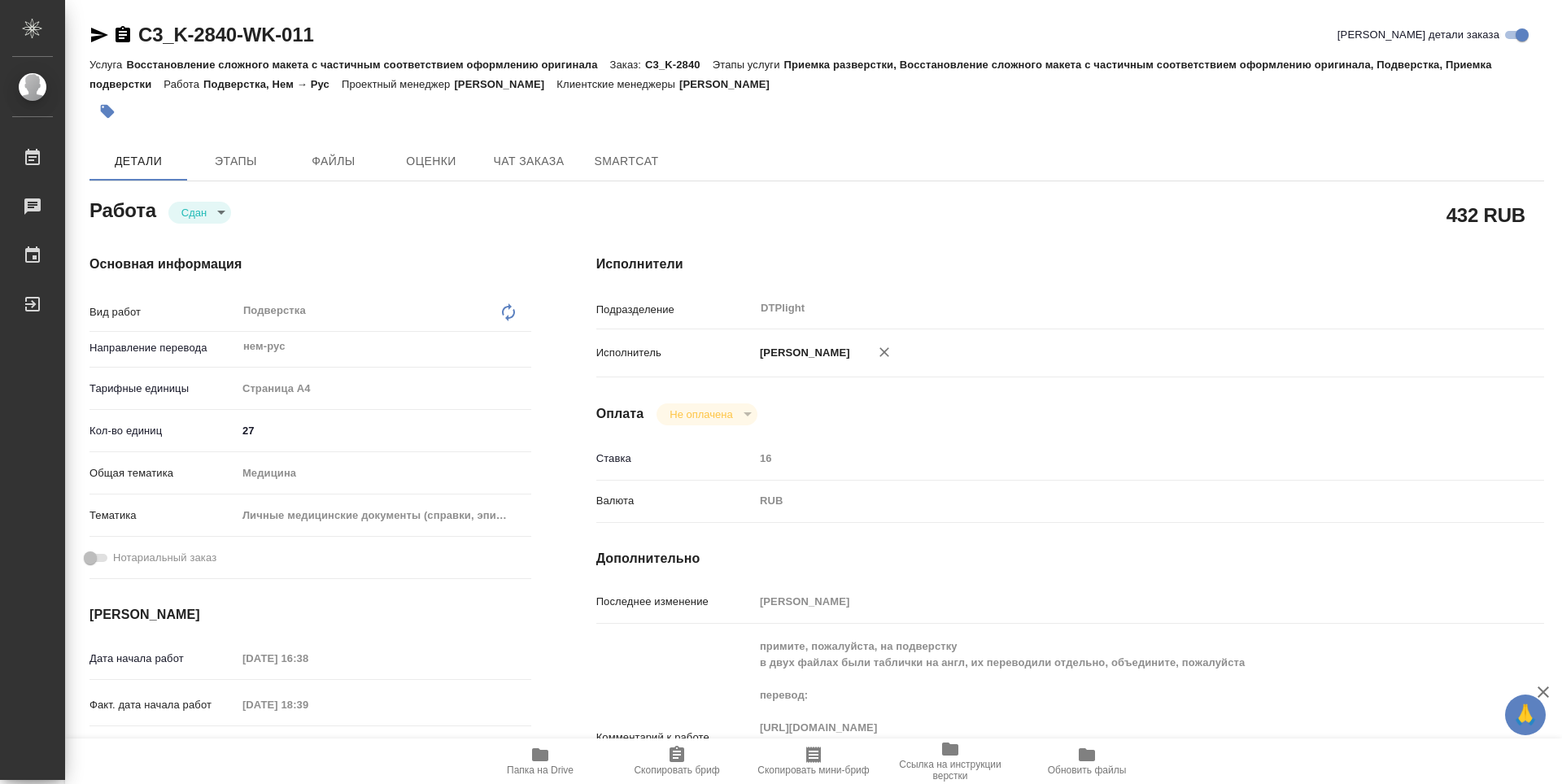
type textarea "x"
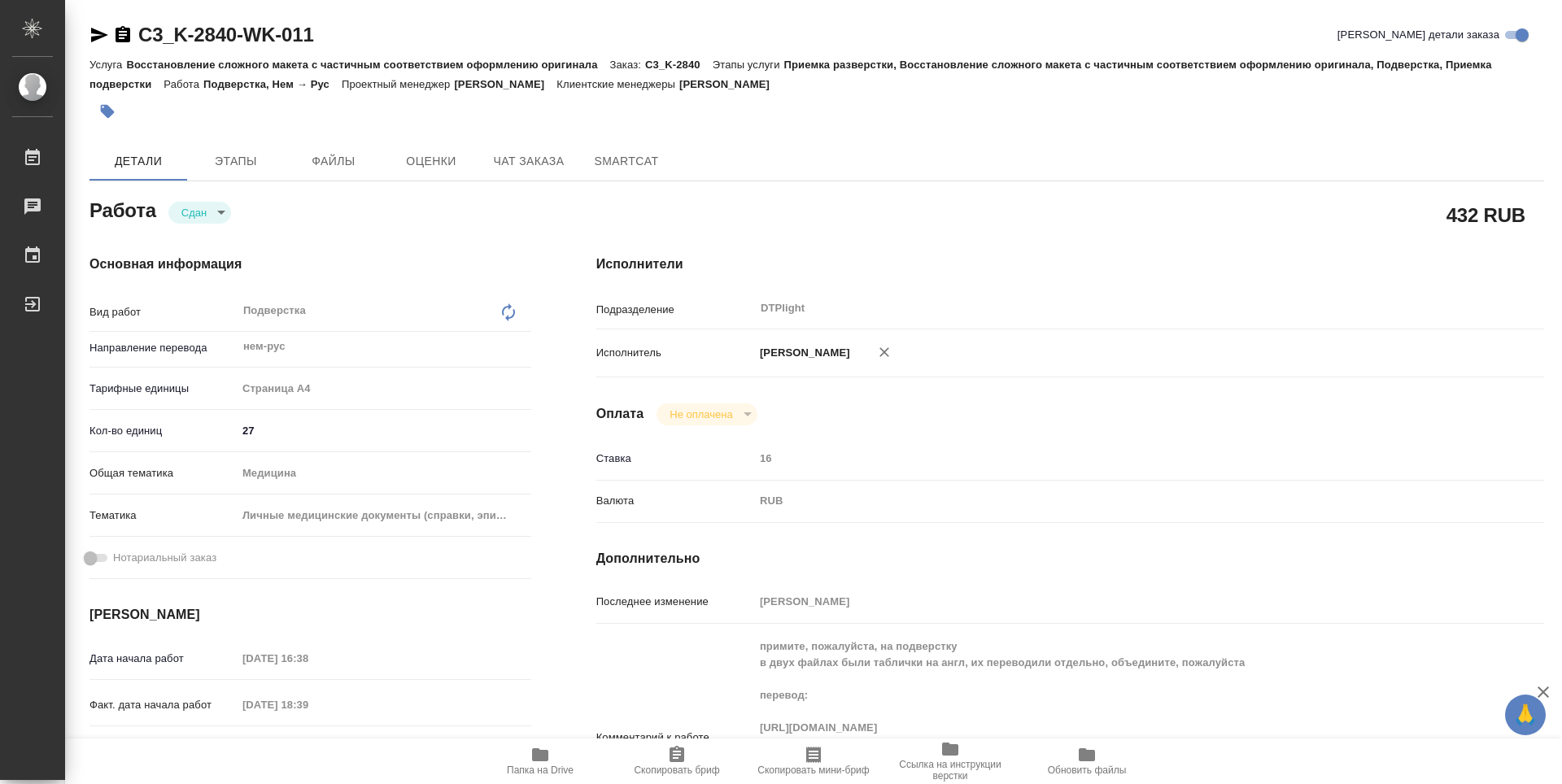
type textarea "x"
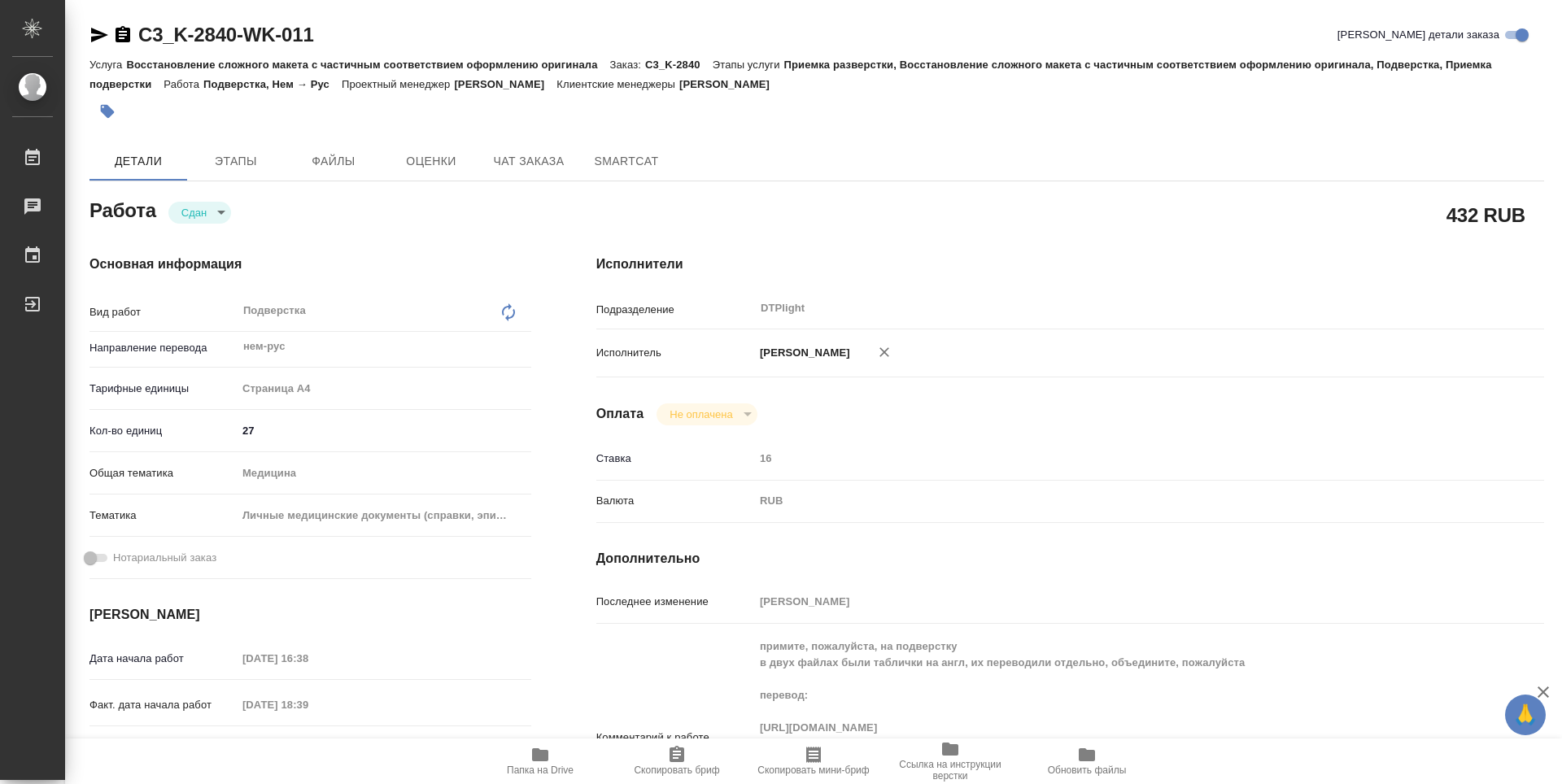
type textarea "x"
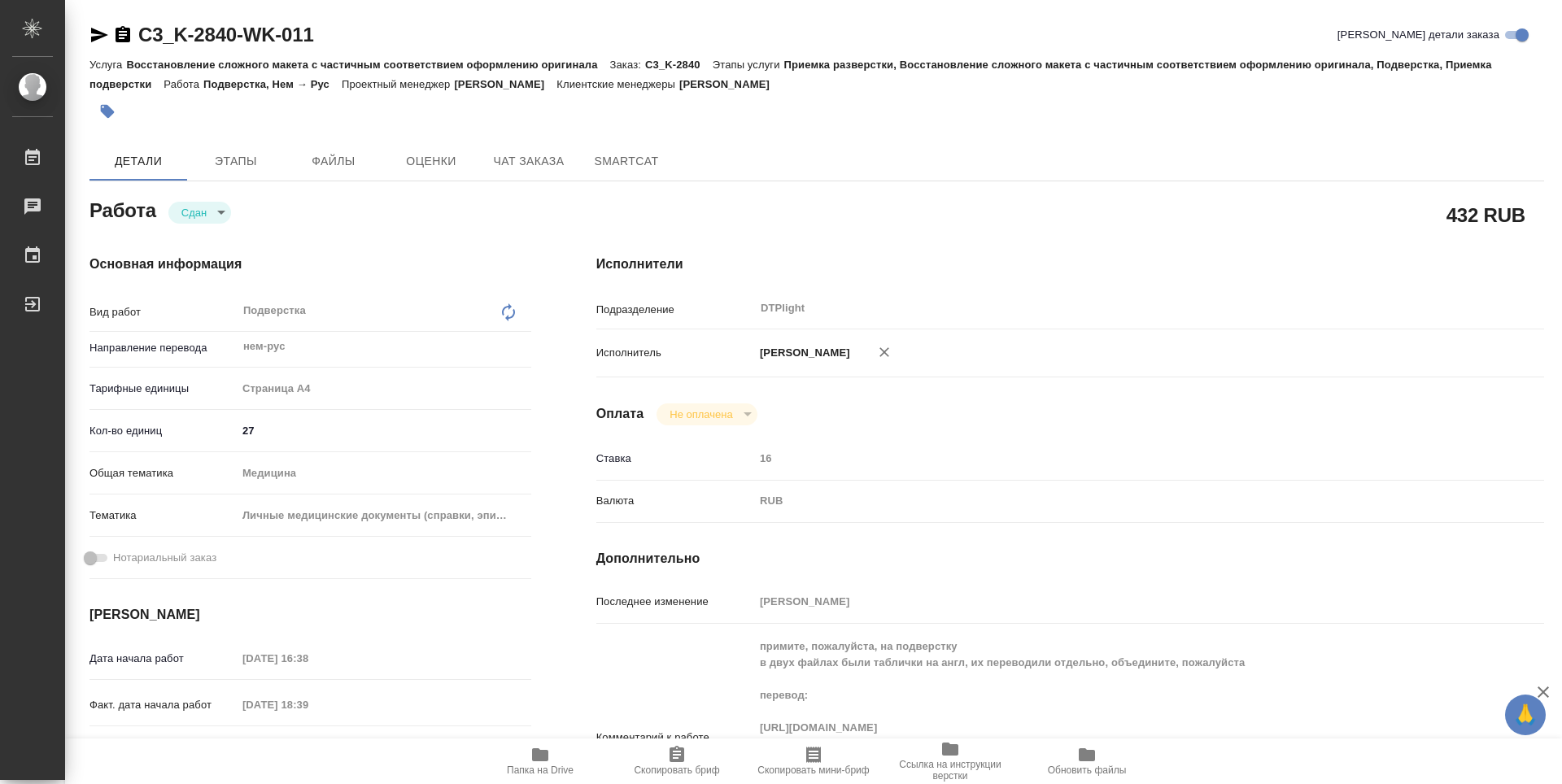
type textarea "x"
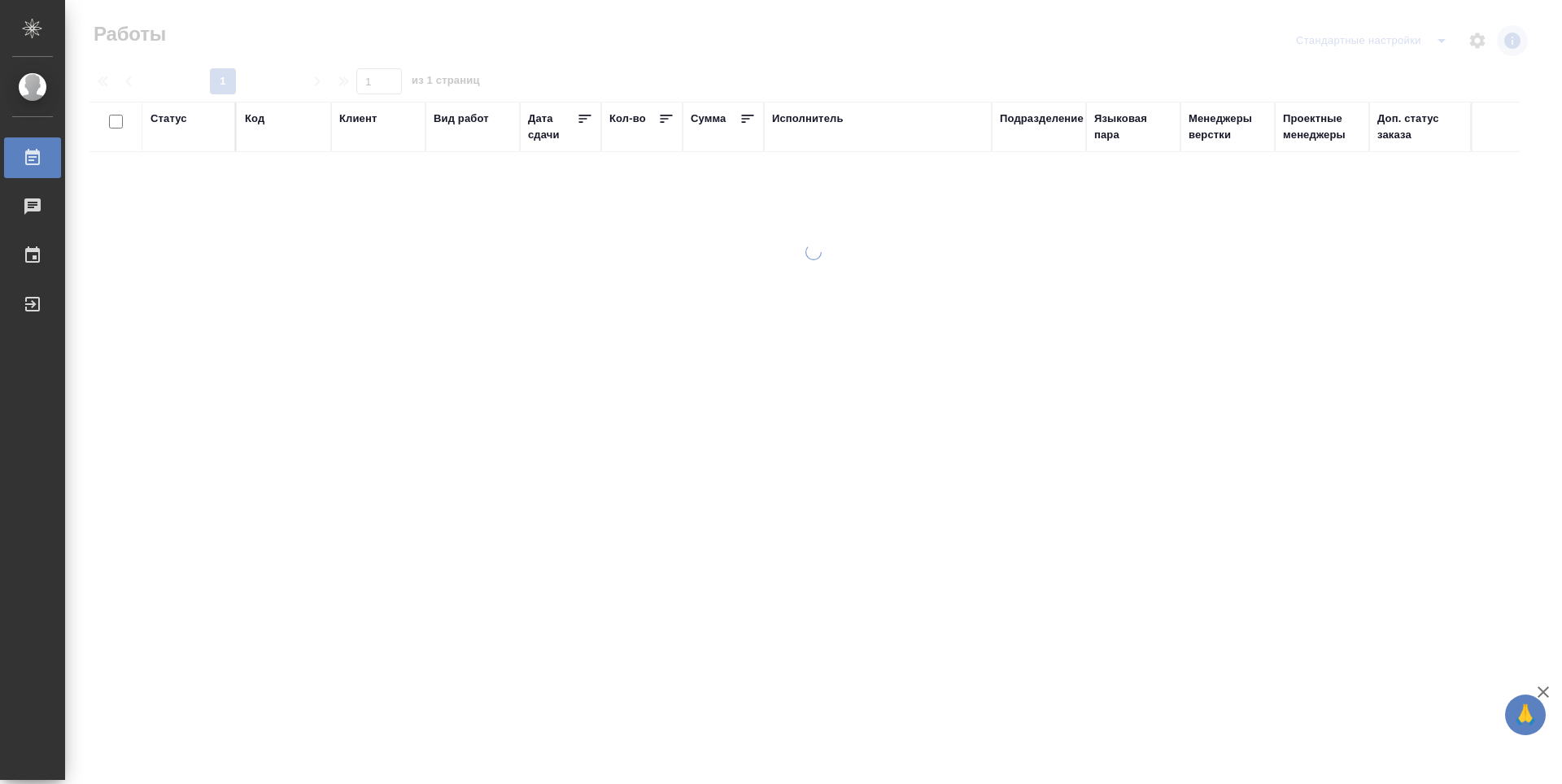
click at [1052, 123] on div "Подразделение" at bounding box center [1041, 118] width 84 height 16
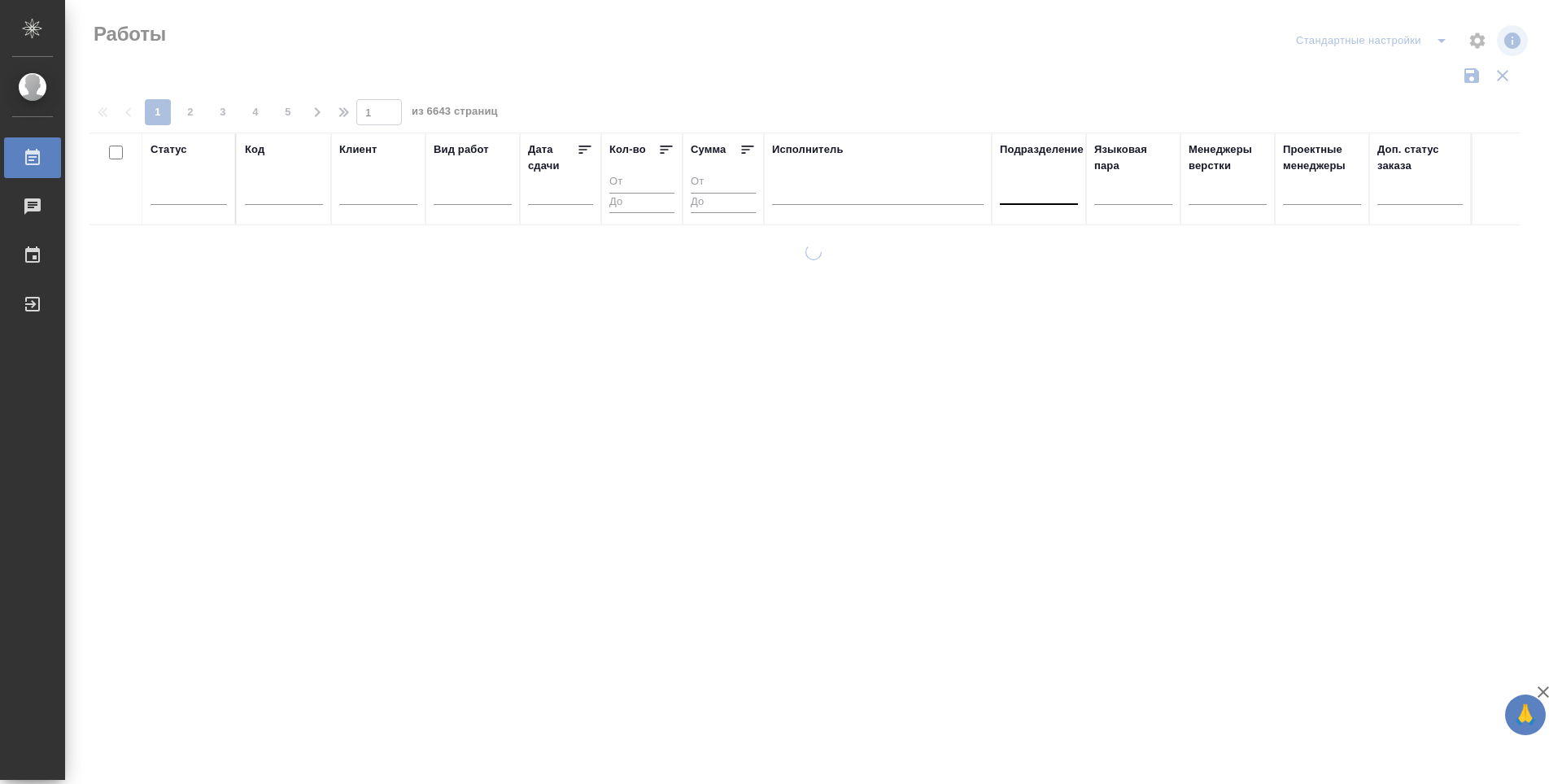
click at [1042, 204] on div at bounding box center [1038, 190] width 78 height 31
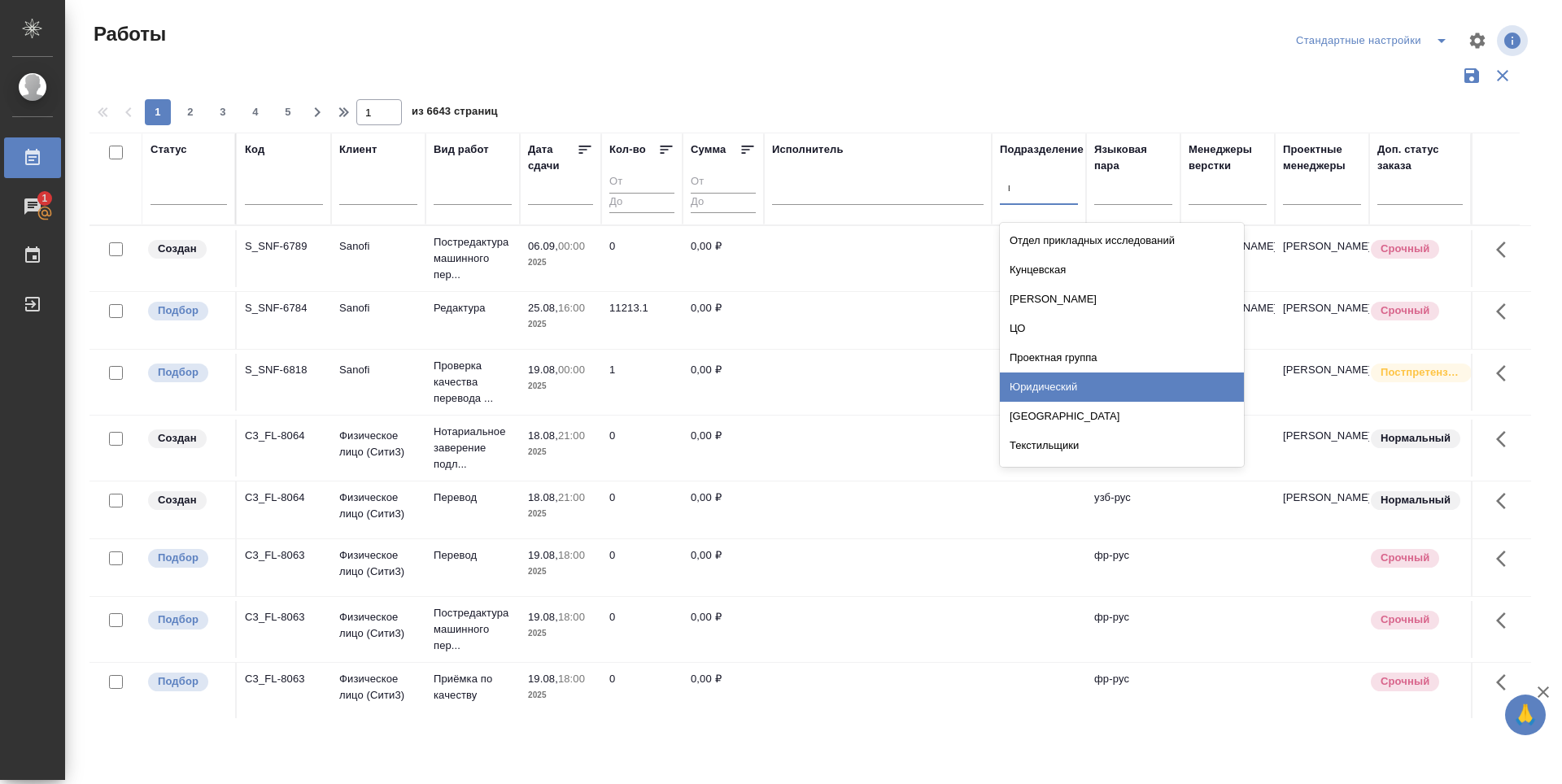
type input "ве"
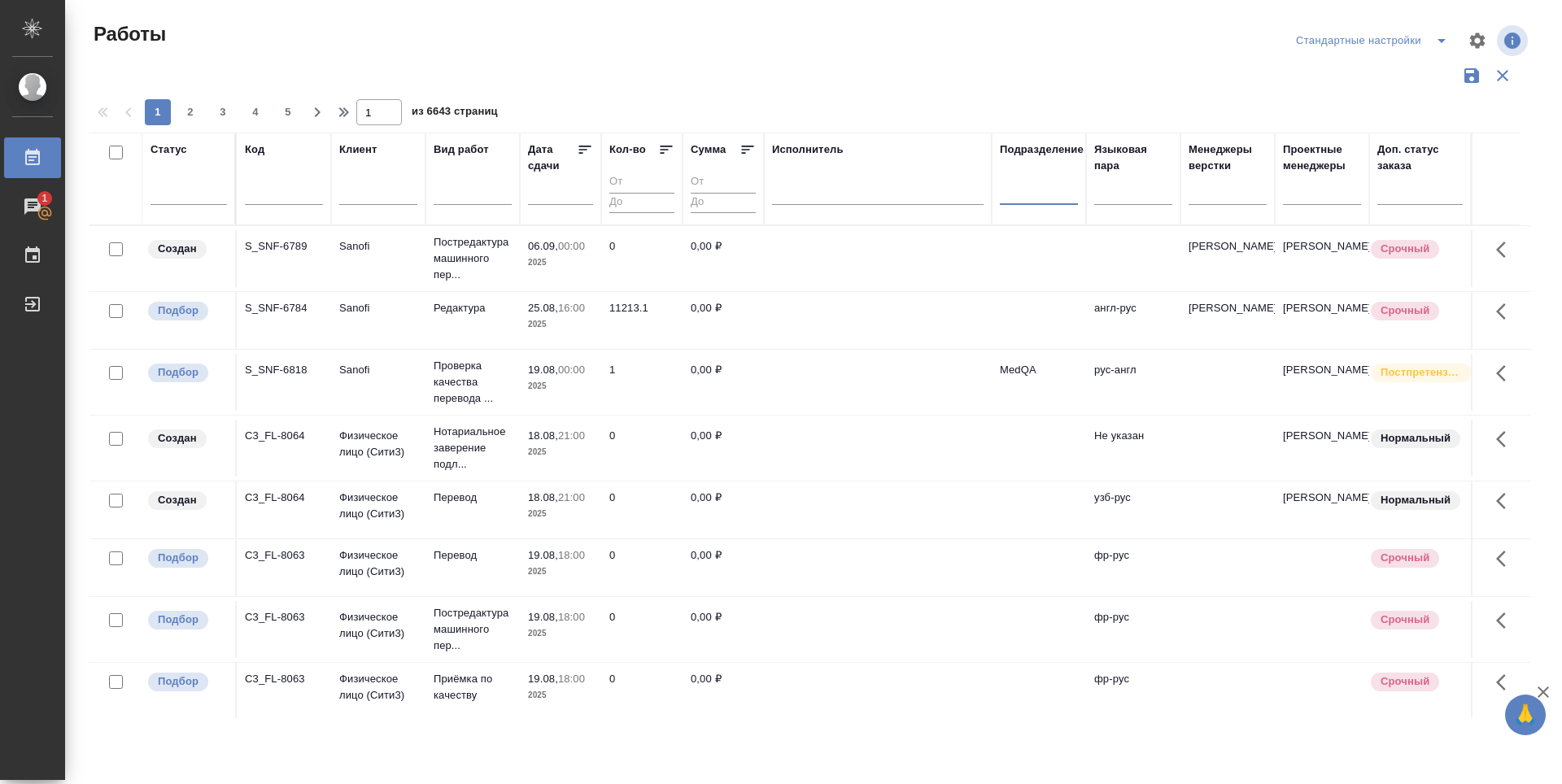
drag, startPoint x: 1029, startPoint y: 194, endPoint x: 996, endPoint y: 195, distance: 33.0
click at [996, 195] on th "Подразделение 0 results available. Select is focused ,type to refine list, pres…" at bounding box center [1039, 179] width 95 height 93
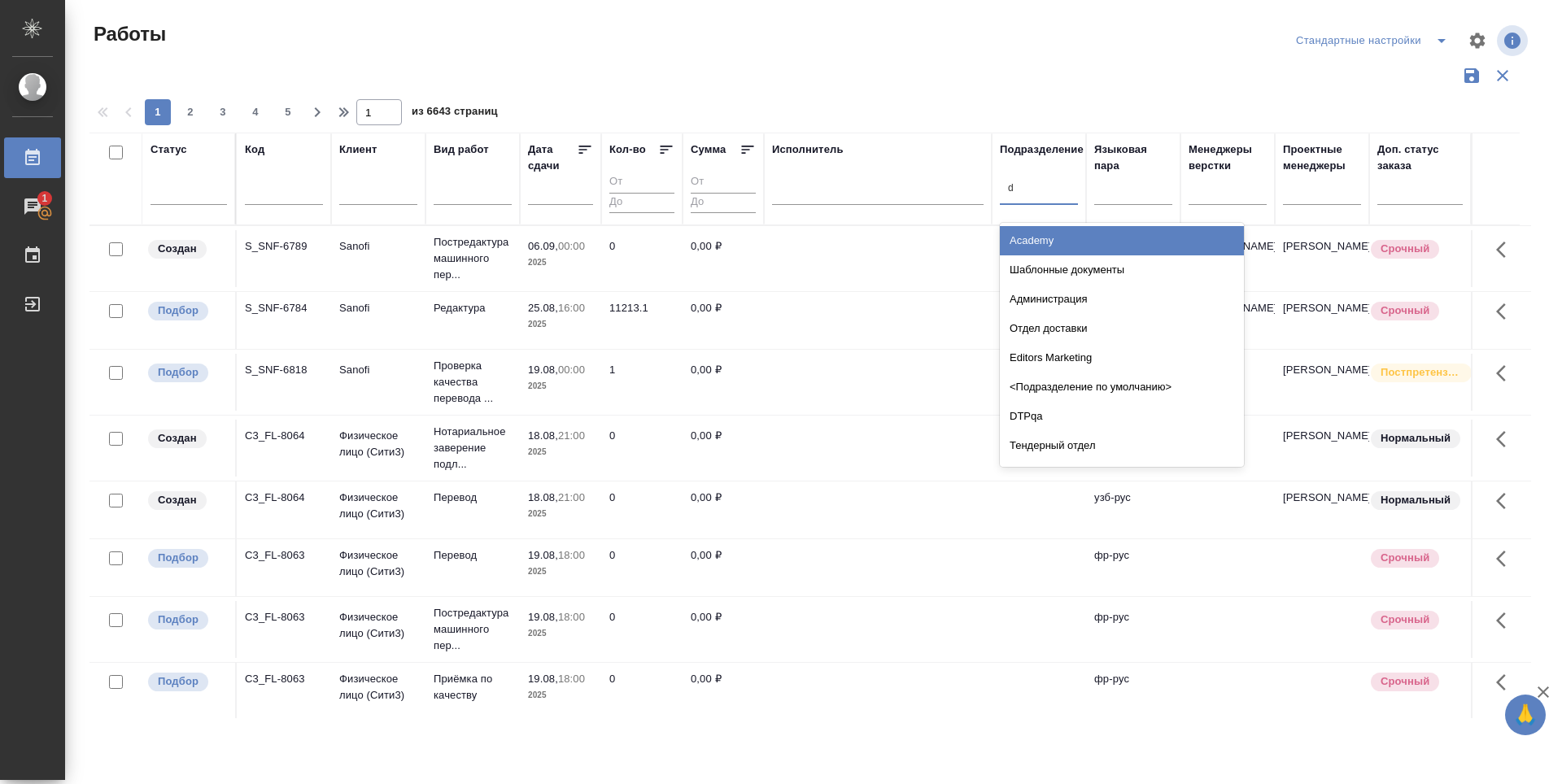
type input "dt"
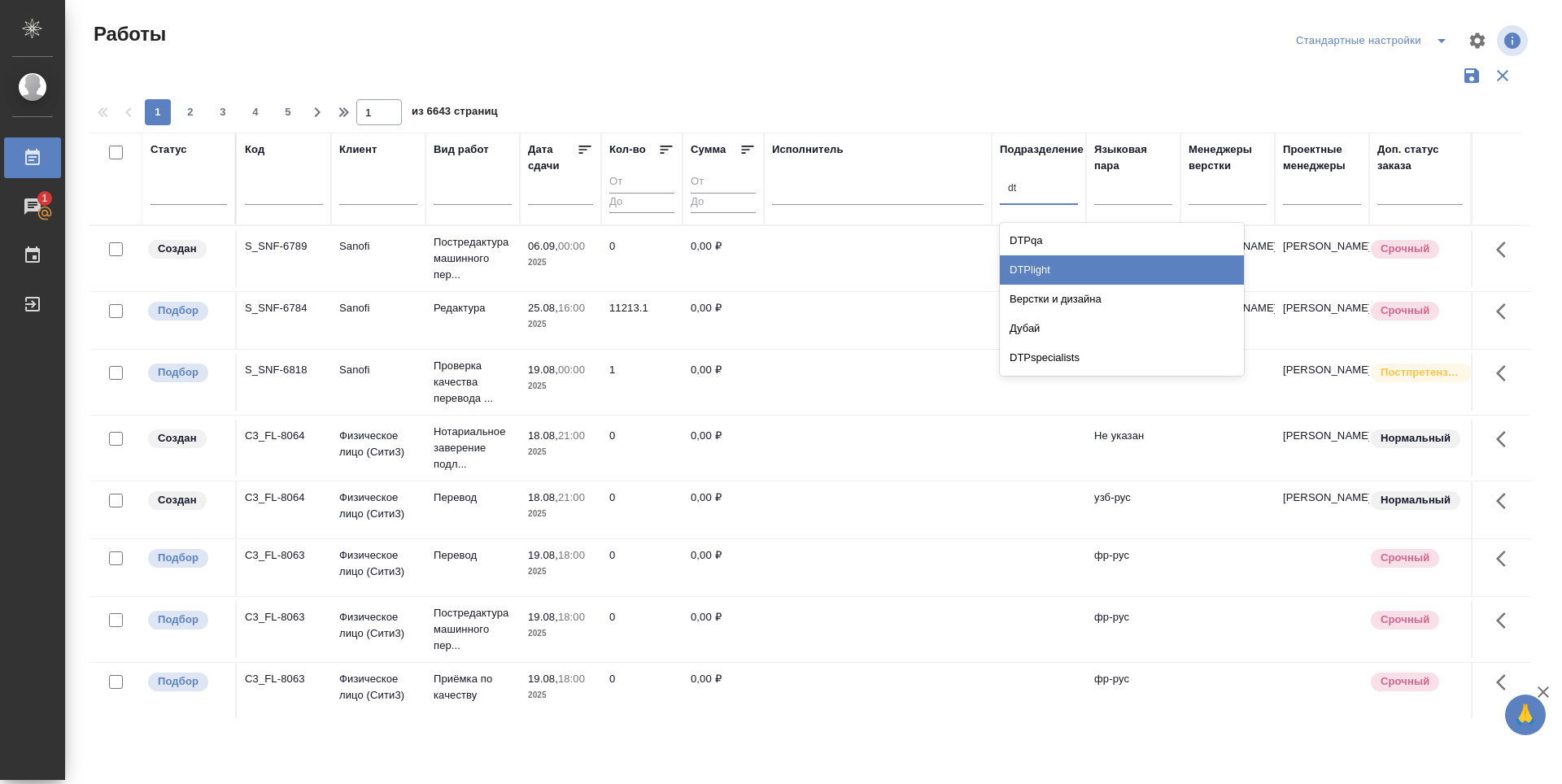
click at [1056, 263] on div "DTPlight" at bounding box center [1121, 270] width 244 height 29
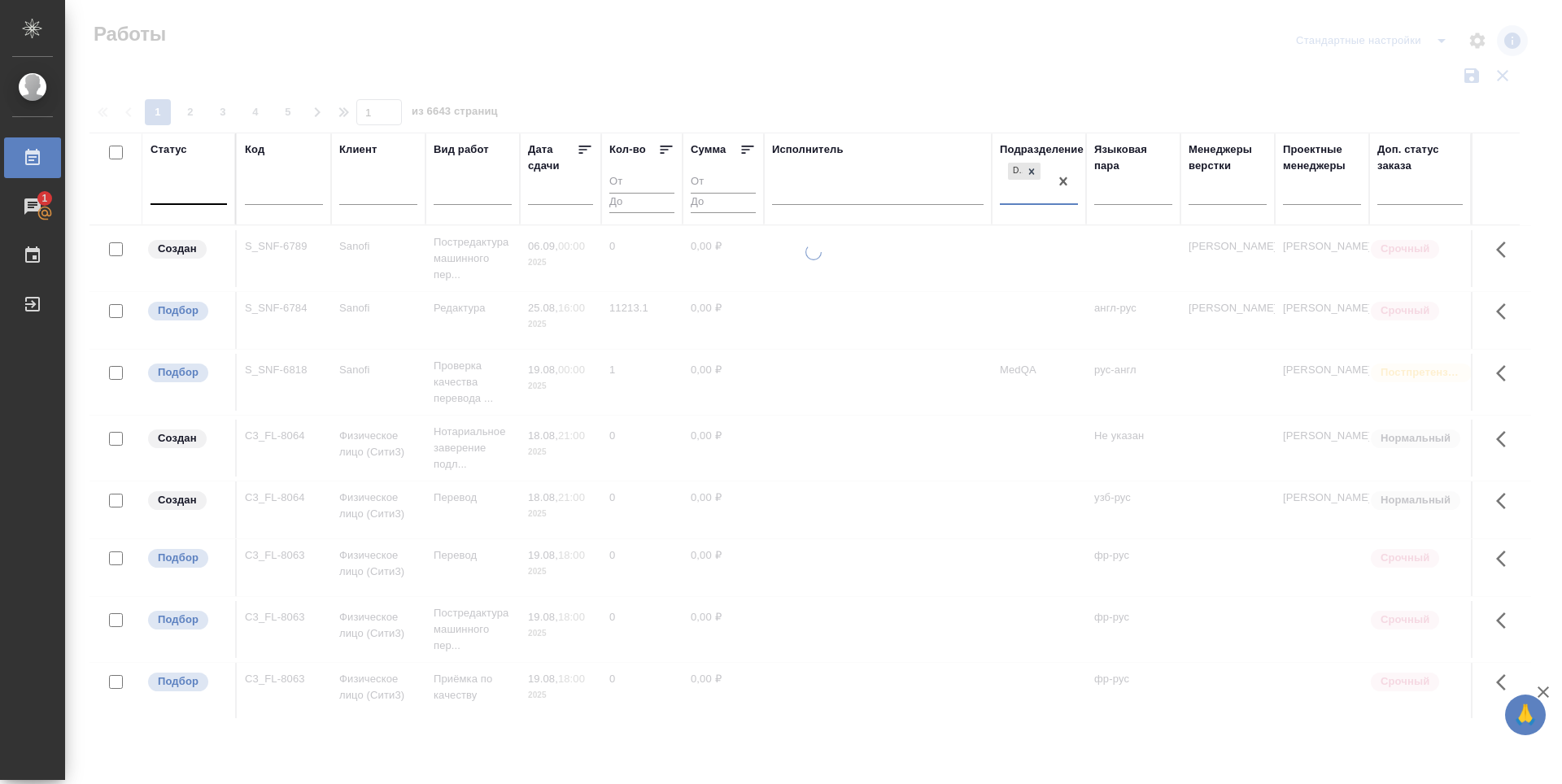
click at [198, 190] on div at bounding box center [189, 188] width 77 height 23
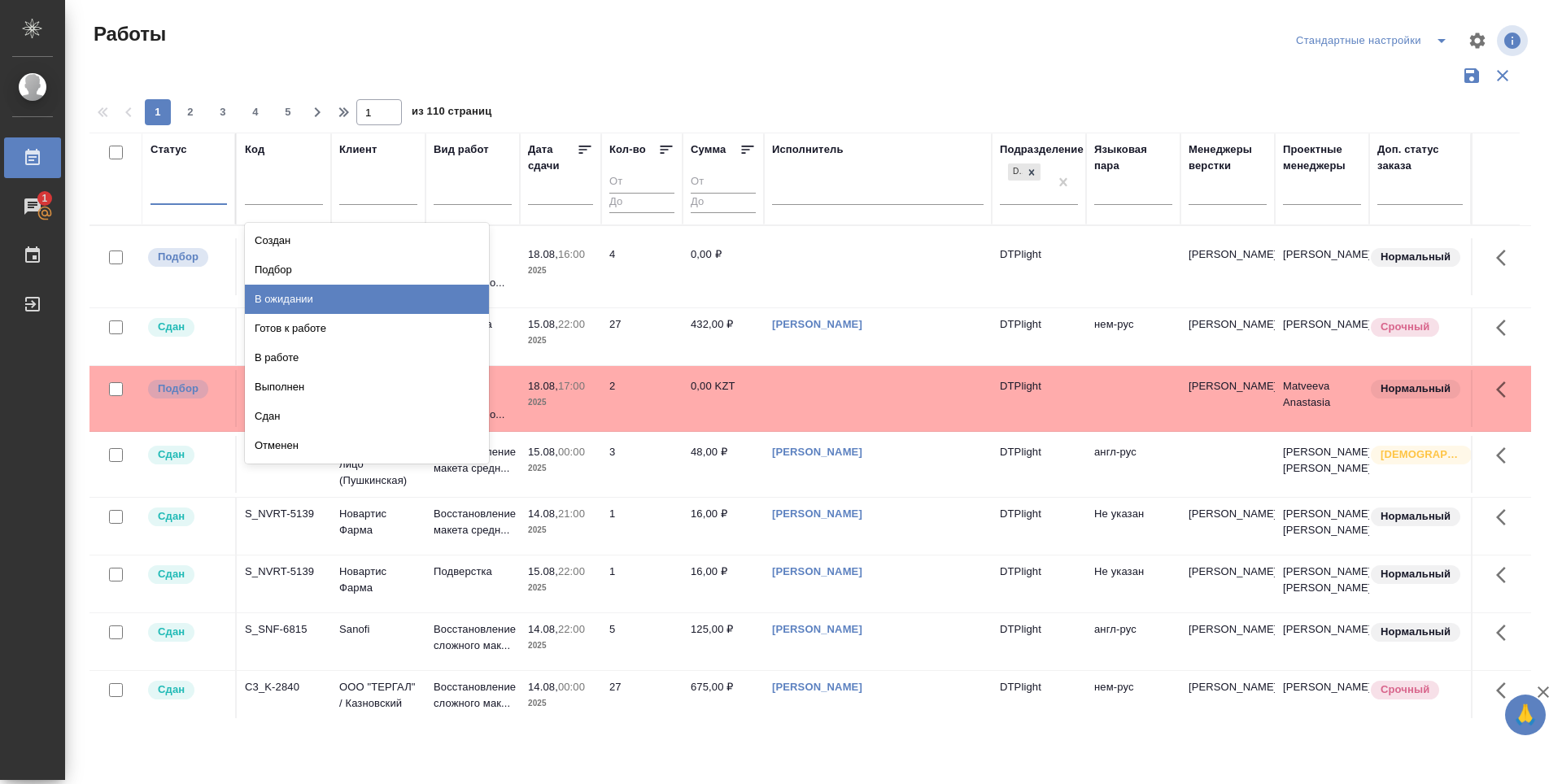
click at [302, 306] on div "В ожидании" at bounding box center [366, 299] width 244 height 29
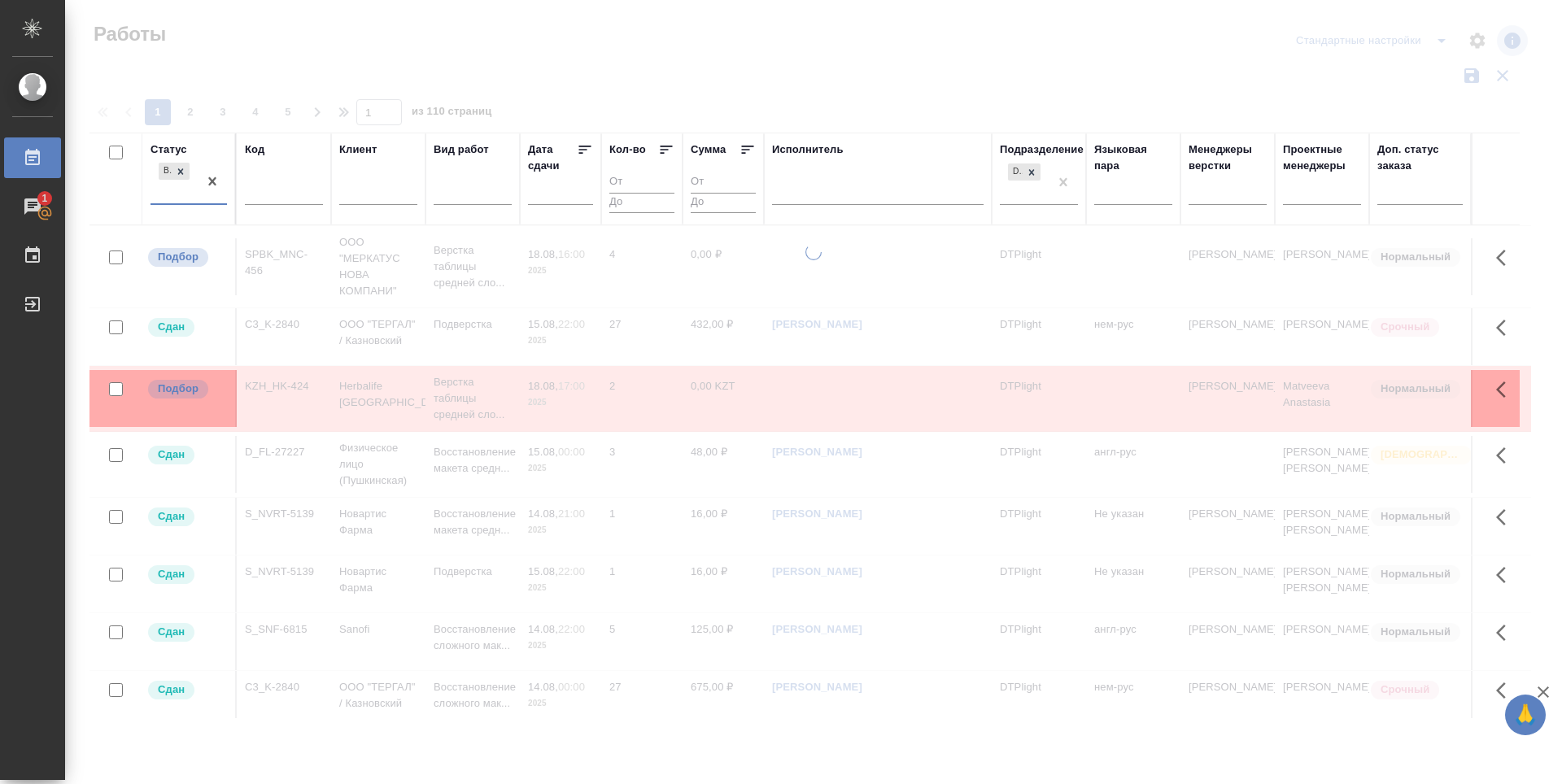
click at [169, 194] on div "В ожидании" at bounding box center [174, 181] width 47 height 44
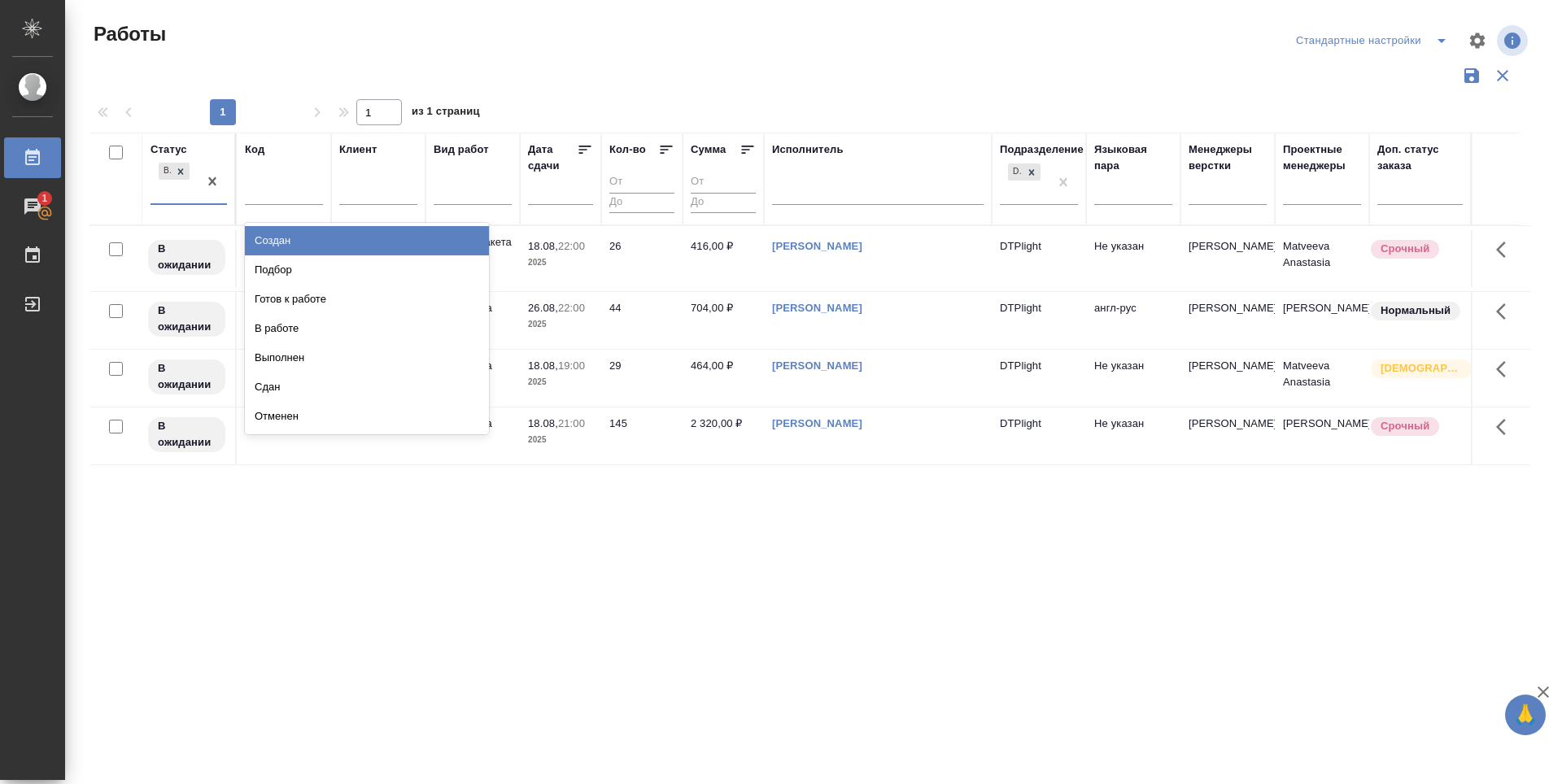
click at [195, 196] on div "В ожидании" at bounding box center [174, 181] width 47 height 44
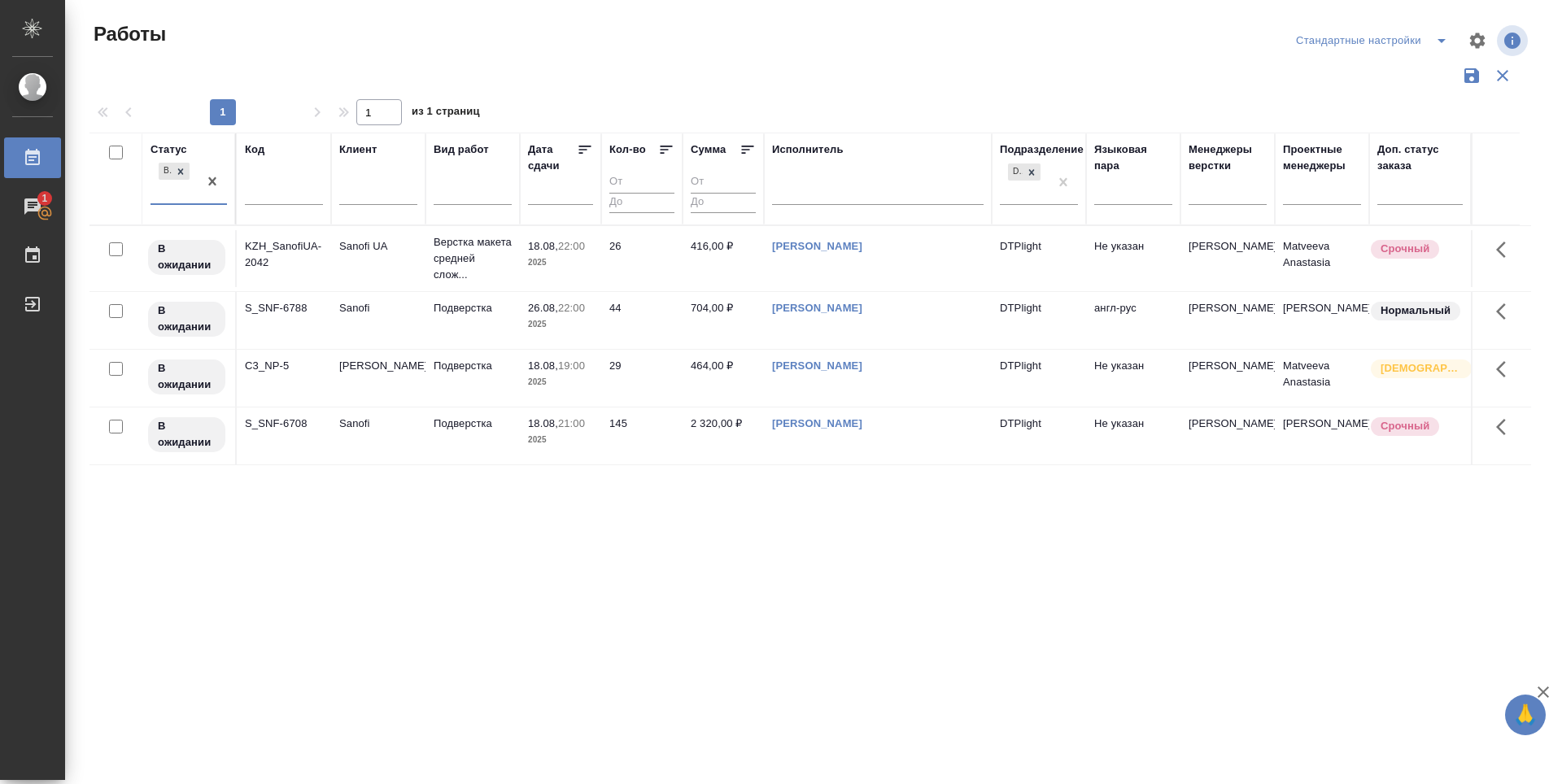
click at [660, 148] on icon at bounding box center [666, 149] width 16 height 16
click at [578, 150] on icon at bounding box center [584, 149] width 16 height 16
